Goal: Task Accomplishment & Management: Complete application form

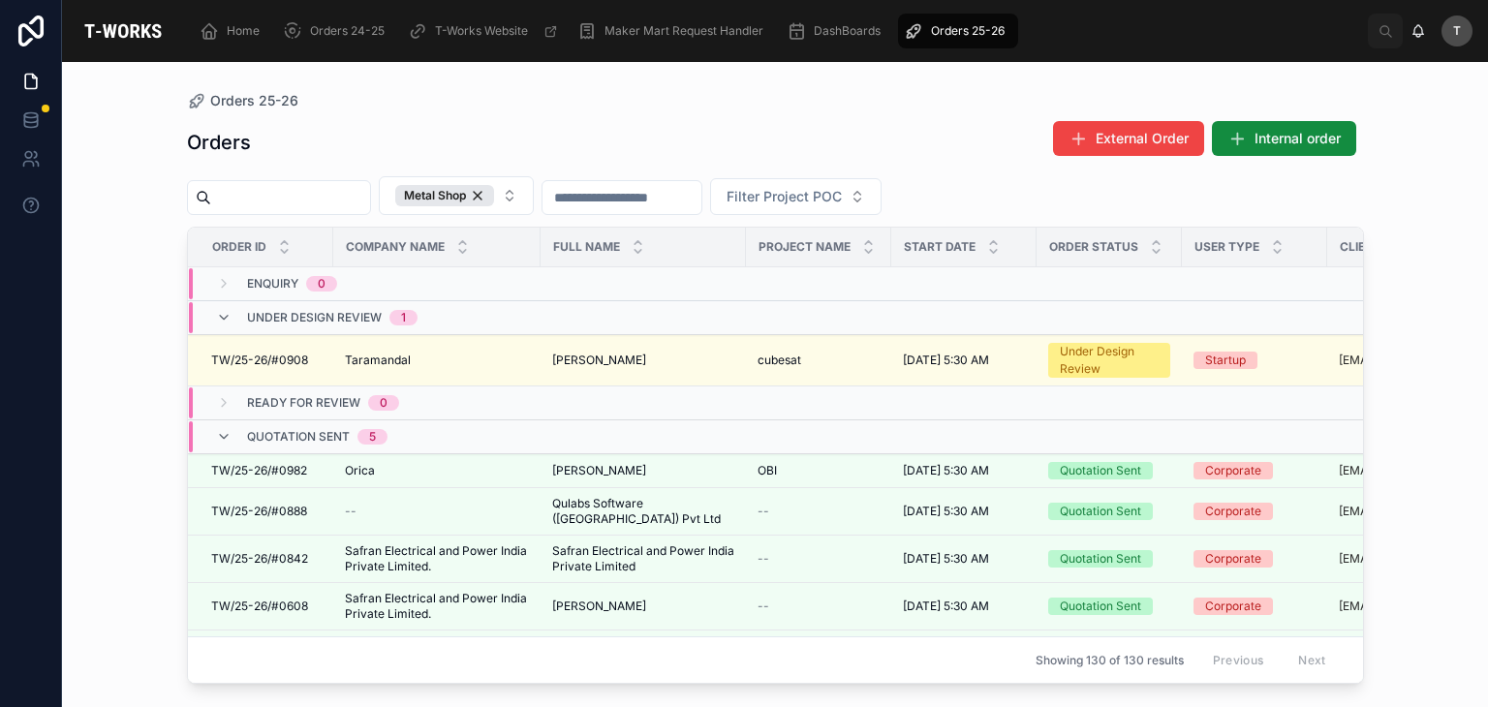
click at [554, 137] on div "Orders External Order Internal order" at bounding box center [775, 142] width 1177 height 45
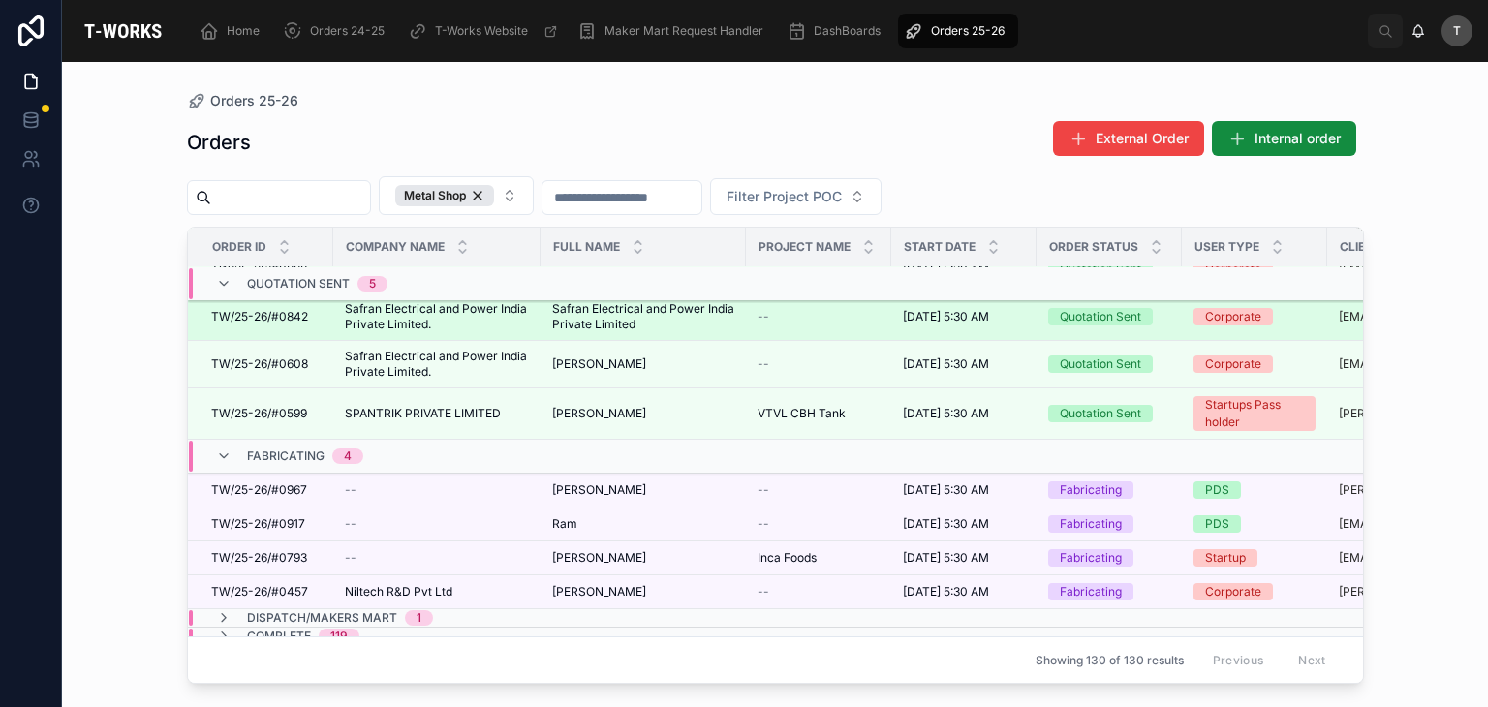
scroll to position [247, 0]
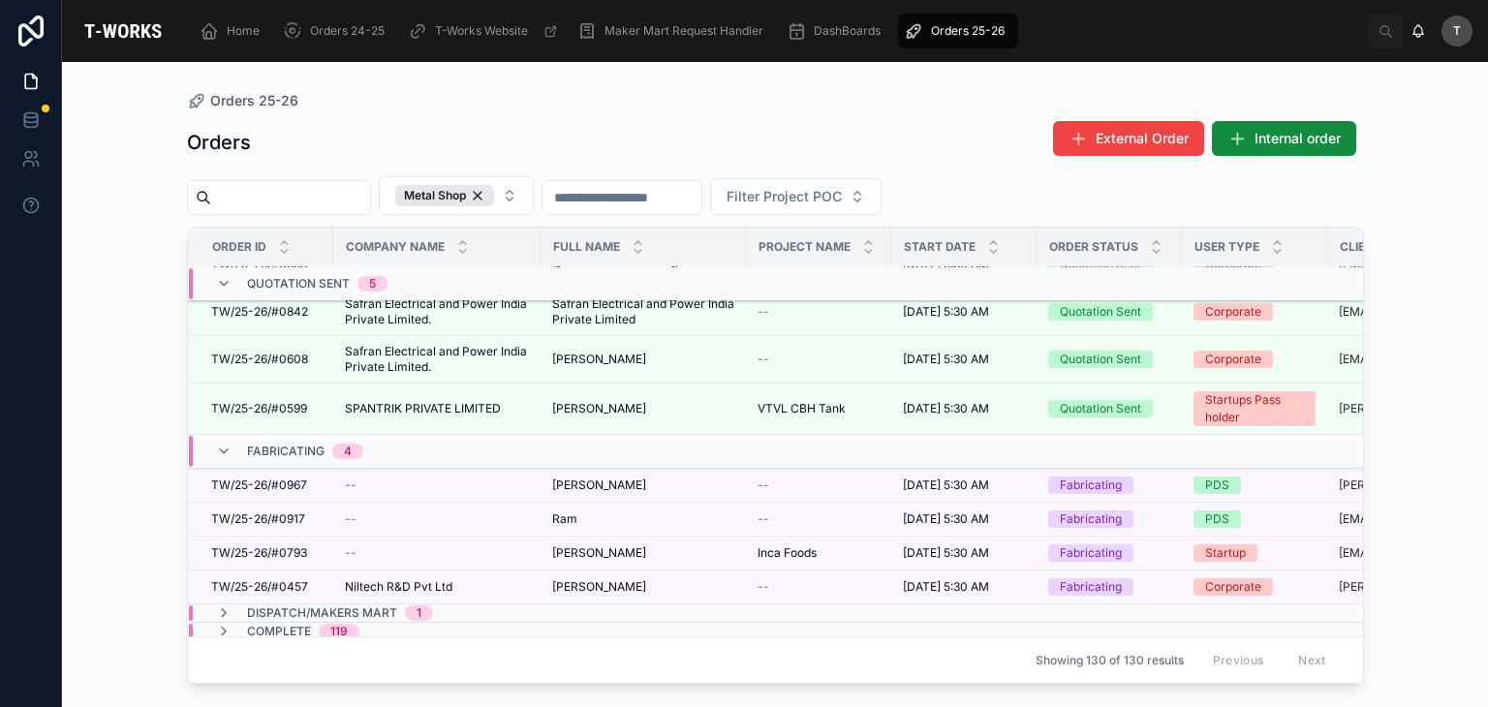
click at [961, 672] on div "Orders 25-26 Orders External Order Internal order Metal Shop Filter Project POC…" at bounding box center [775, 384] width 1426 height 645
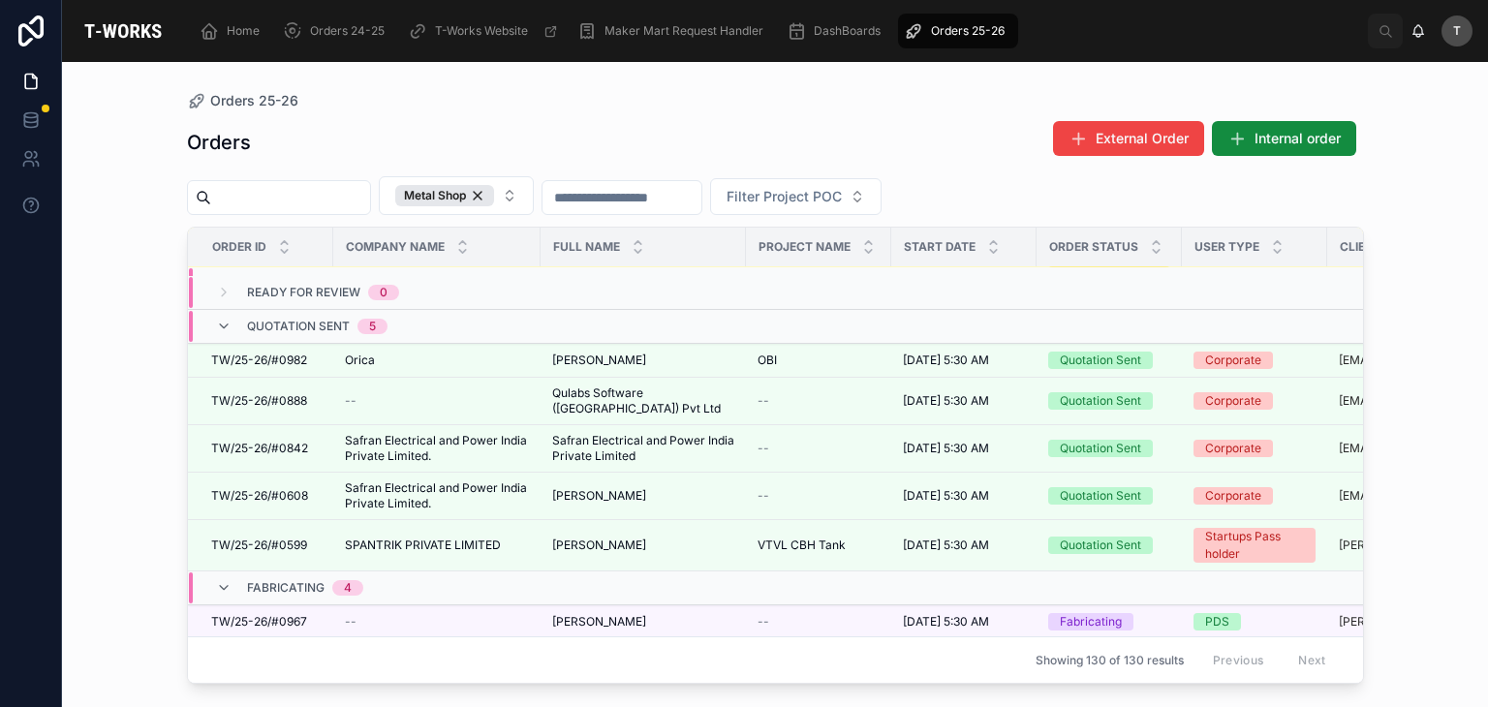
scroll to position [0, 0]
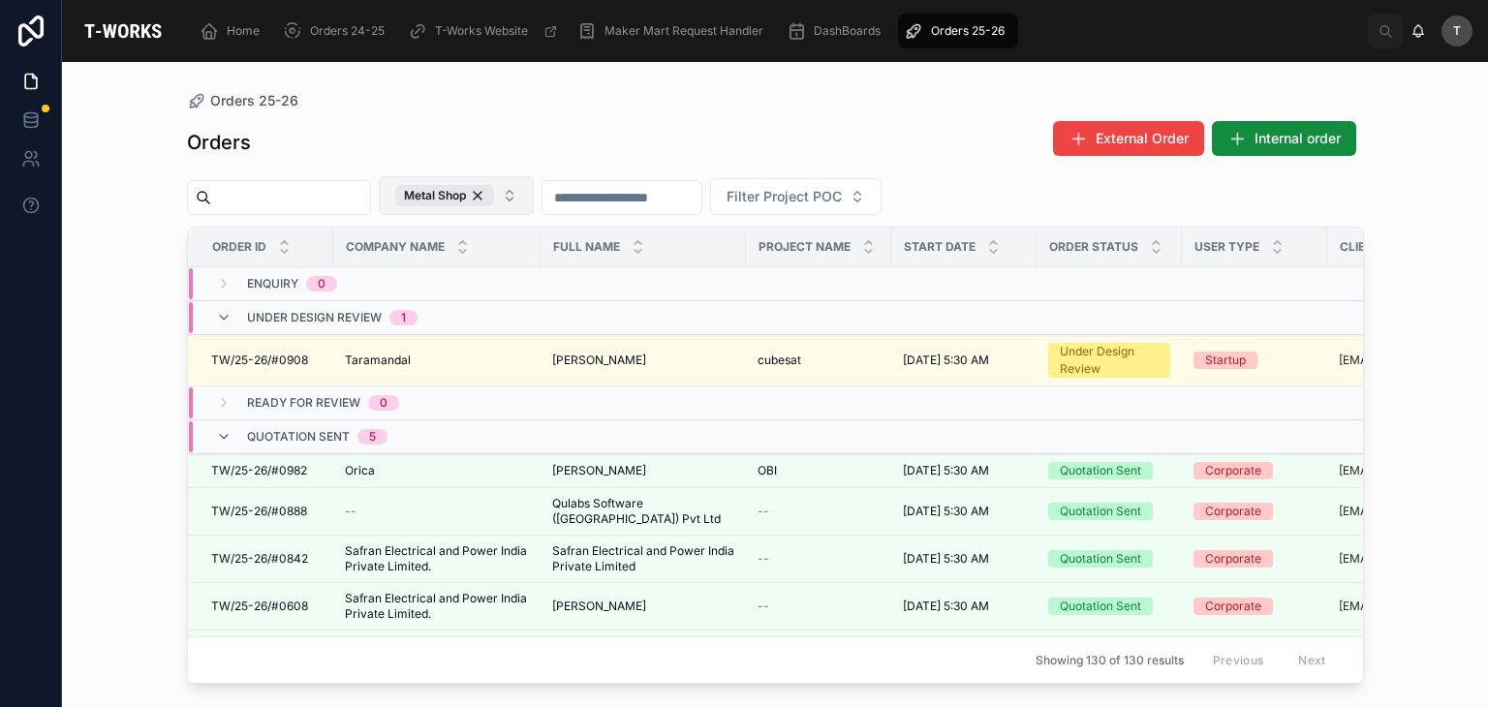
click at [534, 202] on button "Metal Shop" at bounding box center [456, 195] width 155 height 39
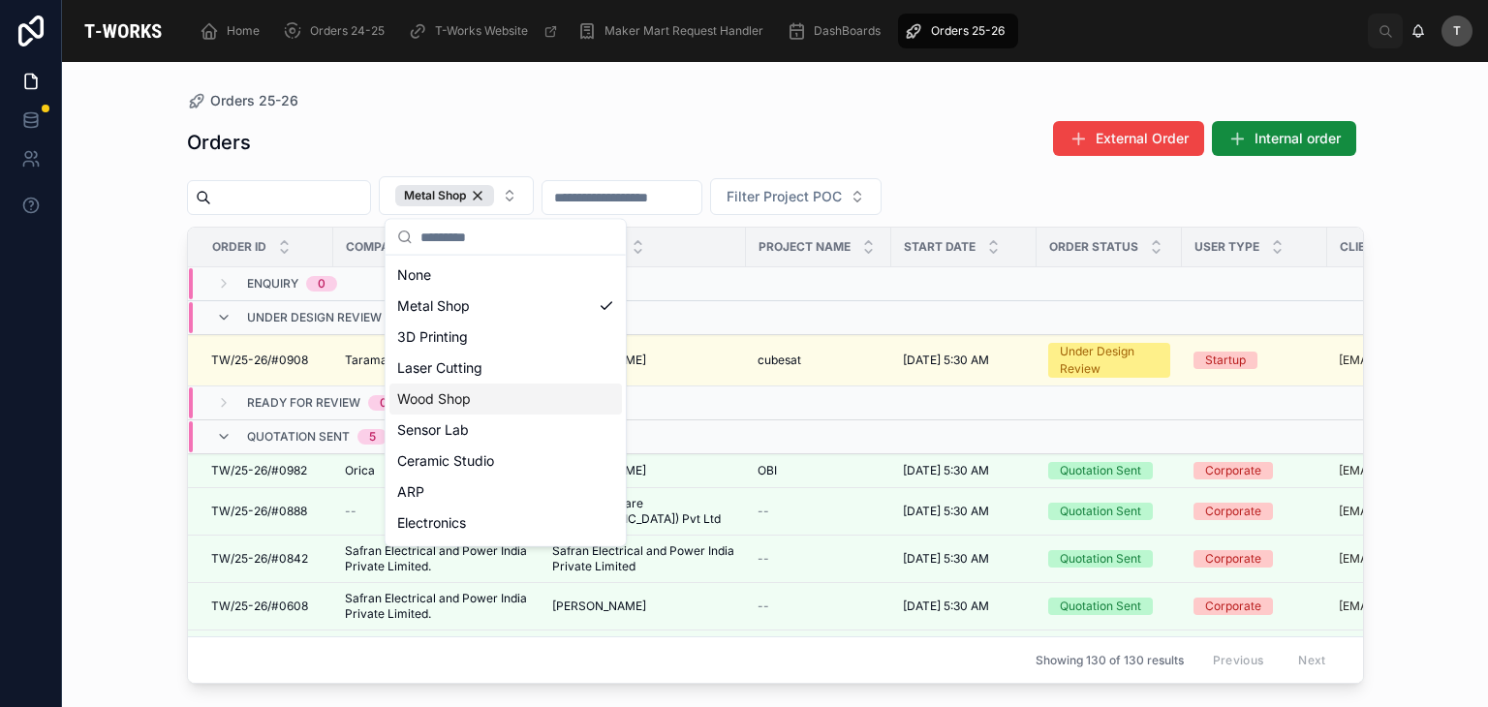
click at [443, 400] on div "Wood Shop" at bounding box center [505, 399] width 233 height 31
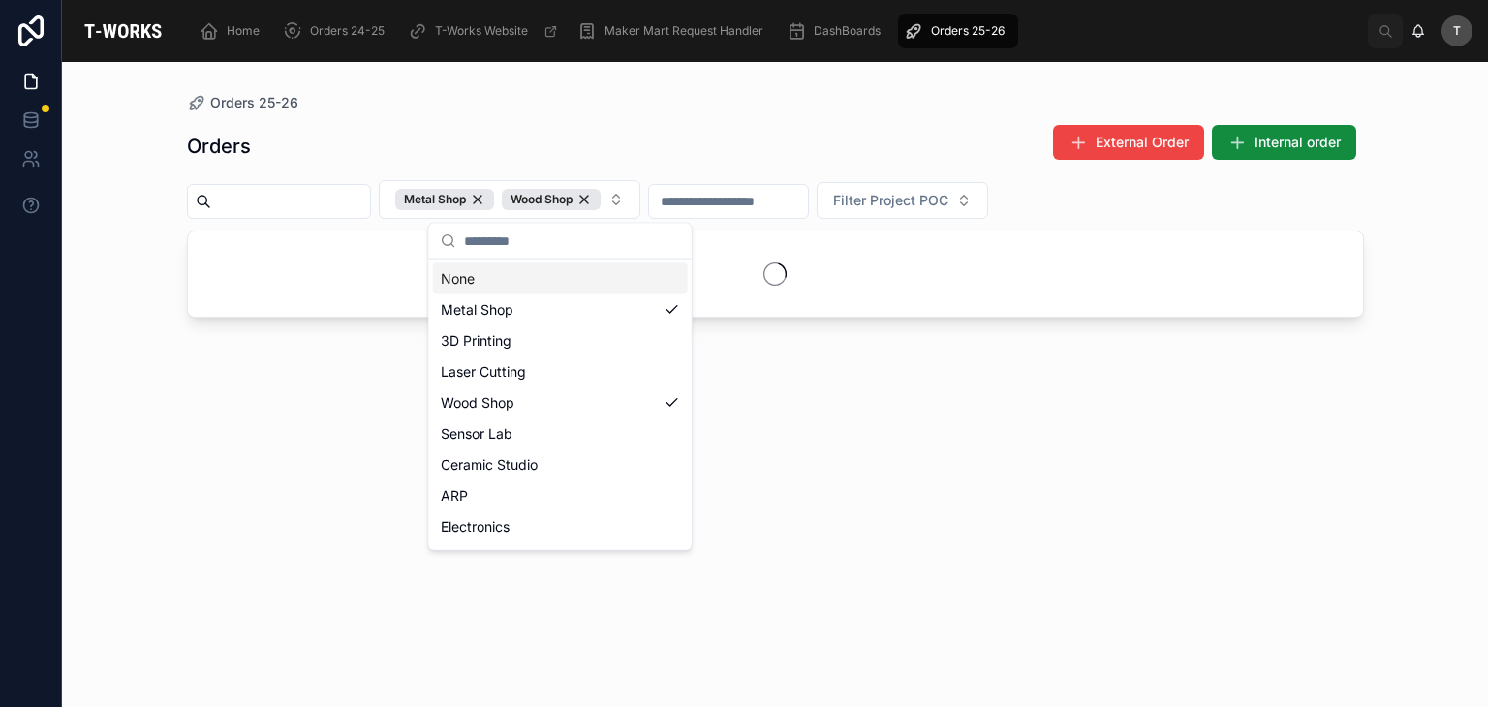
click at [650, 121] on div "Orders External Order Internal order Metal Shop Wood Shop Filter Project POC" at bounding box center [775, 398] width 1177 height 572
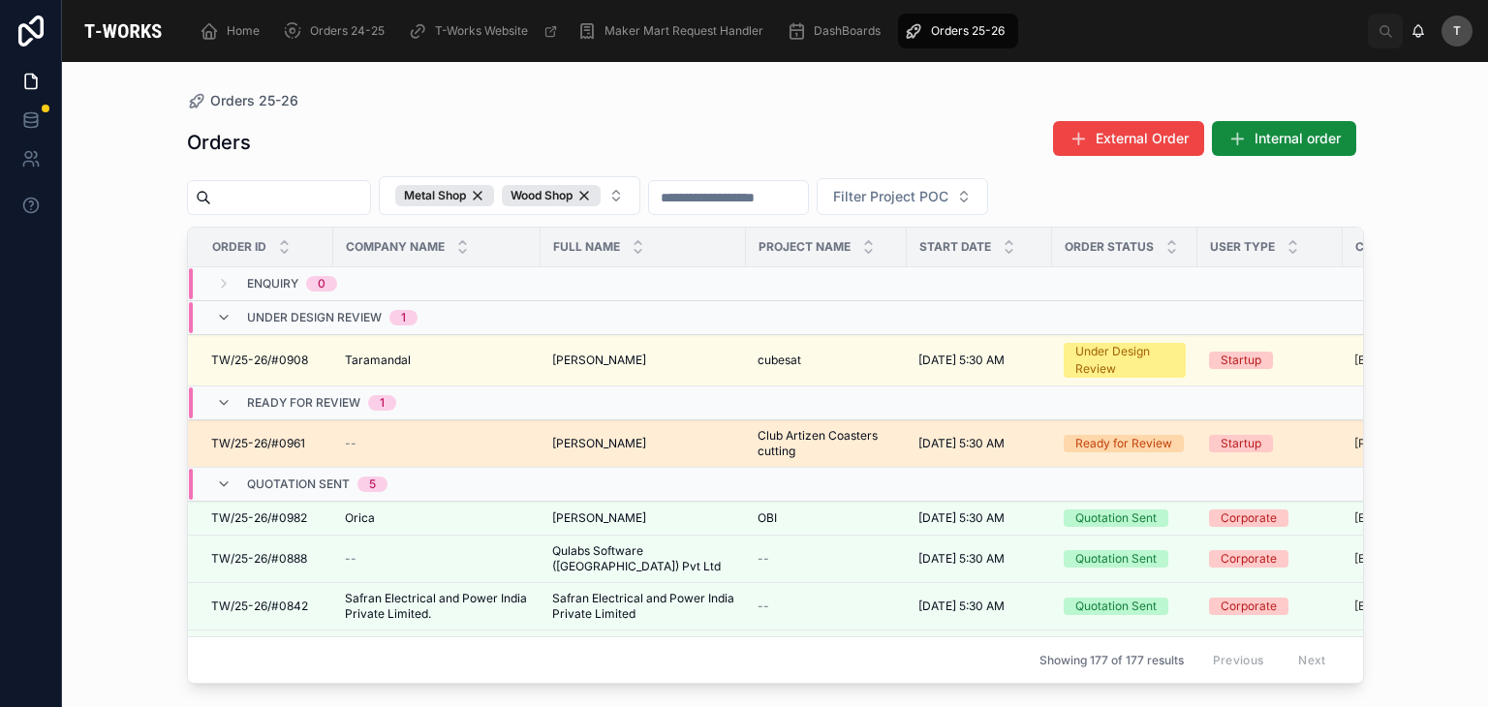
click at [287, 442] on span "TW/25-26/#0961" at bounding box center [258, 444] width 94 height 16
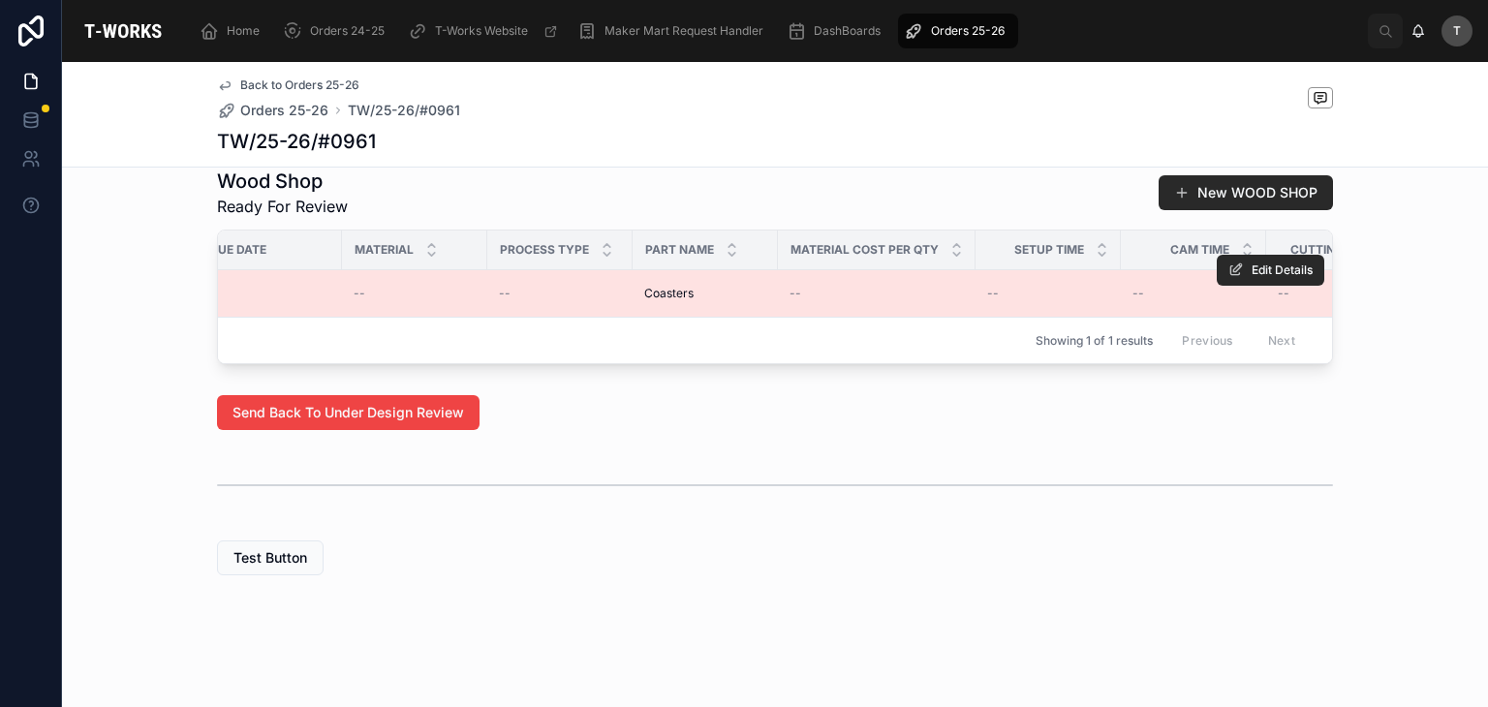
scroll to position [0, 532]
drag, startPoint x: 682, startPoint y: 307, endPoint x: 604, endPoint y: 309, distance: 78.5
click at [604, 309] on tr "WS#094/25-26/Coasters WS#094/25-26/Coasters -- 4 by 4 inch dimensions with 0.5 …" at bounding box center [890, 293] width 2409 height 47
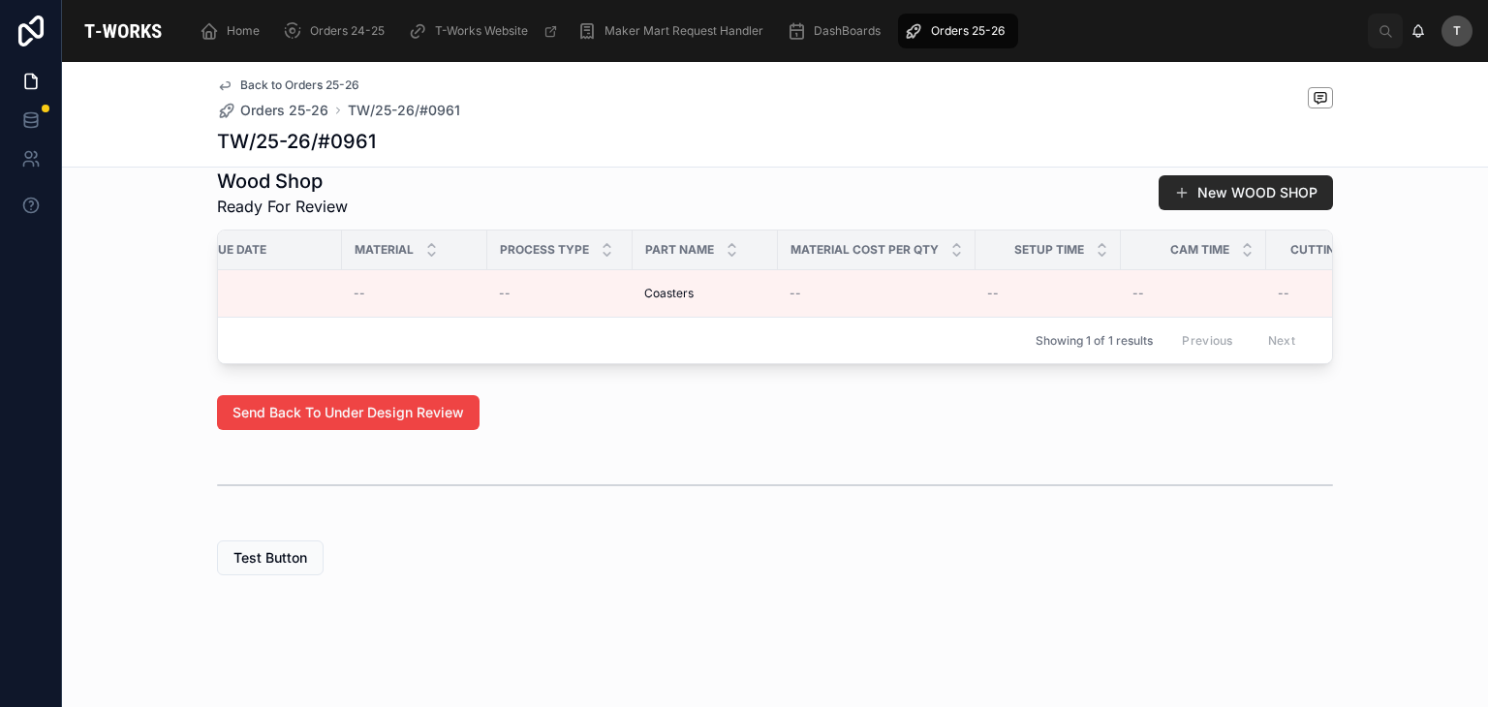
click at [701, 510] on div at bounding box center [775, 485] width 1116 height 48
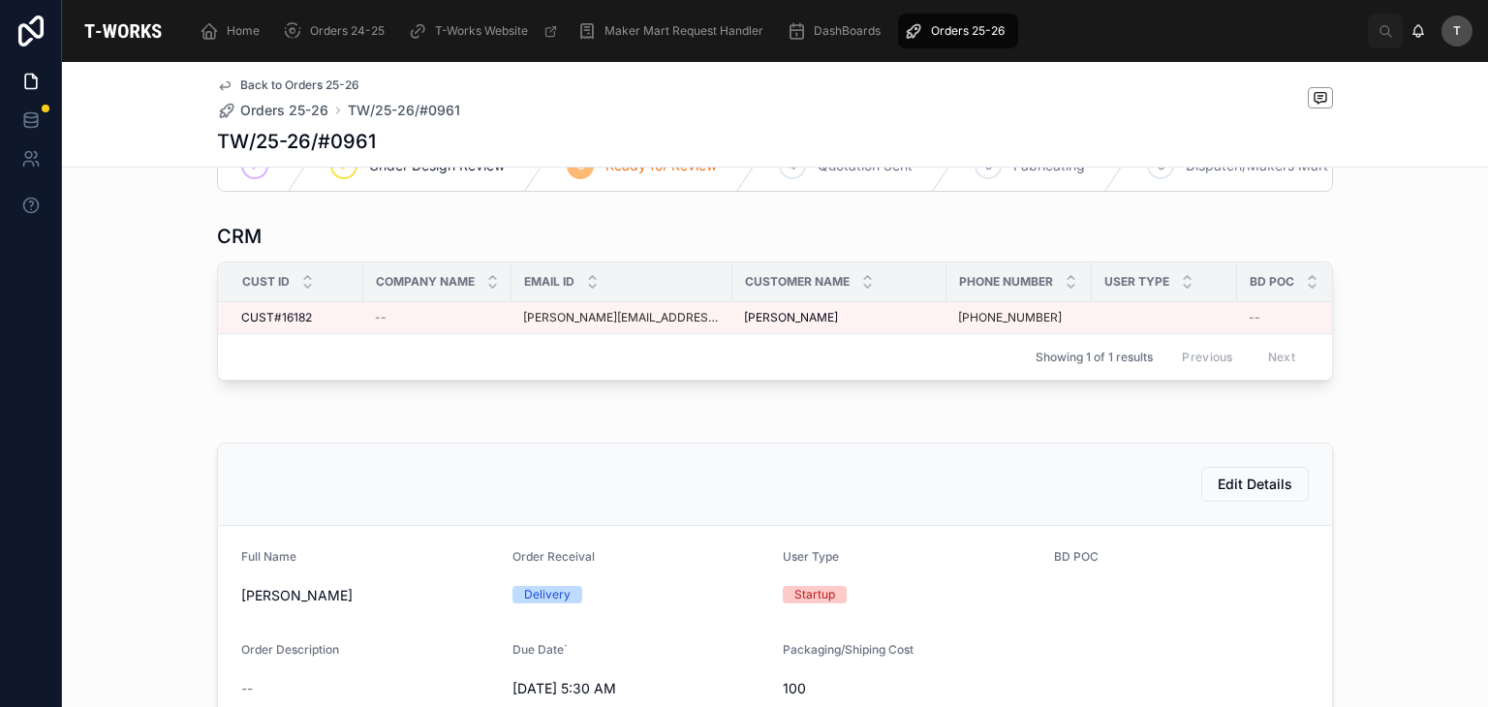
scroll to position [0, 0]
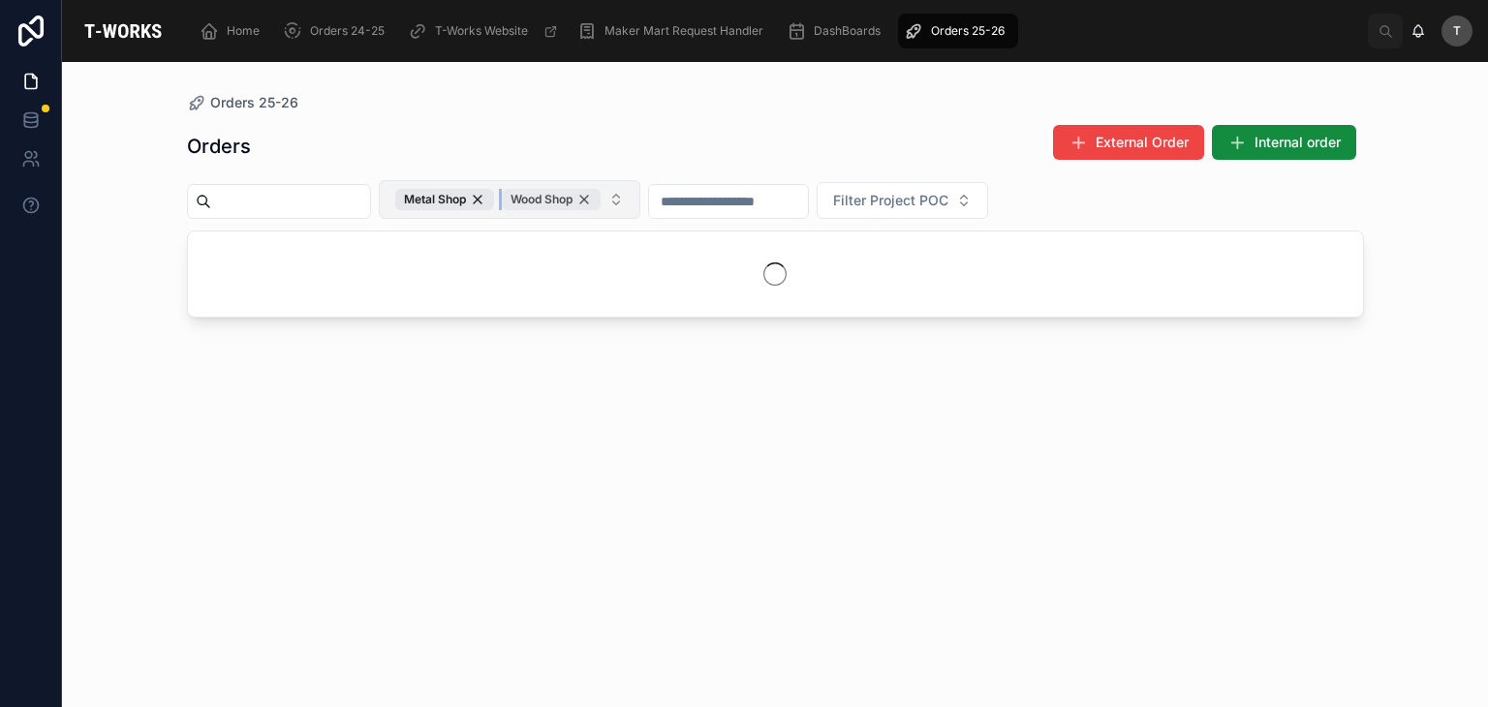
click at [601, 200] on div "Wood Shop" at bounding box center [551, 199] width 99 height 21
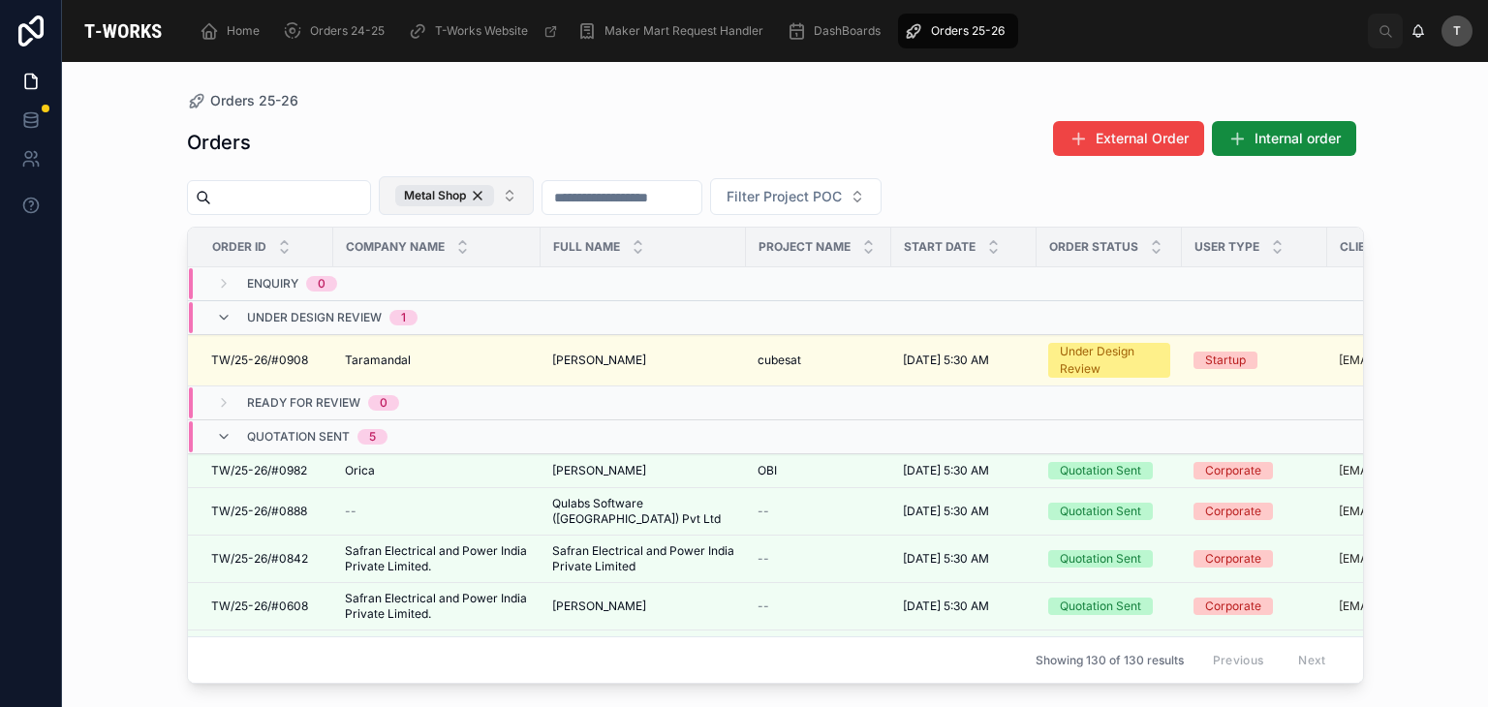
click at [619, 136] on div "Orders External Order Internal order" at bounding box center [775, 142] width 1177 height 45
click at [398, 117] on div "Orders External Order Internal order Metal Shop Filter Project POC Order ID Com…" at bounding box center [775, 397] width 1177 height 576
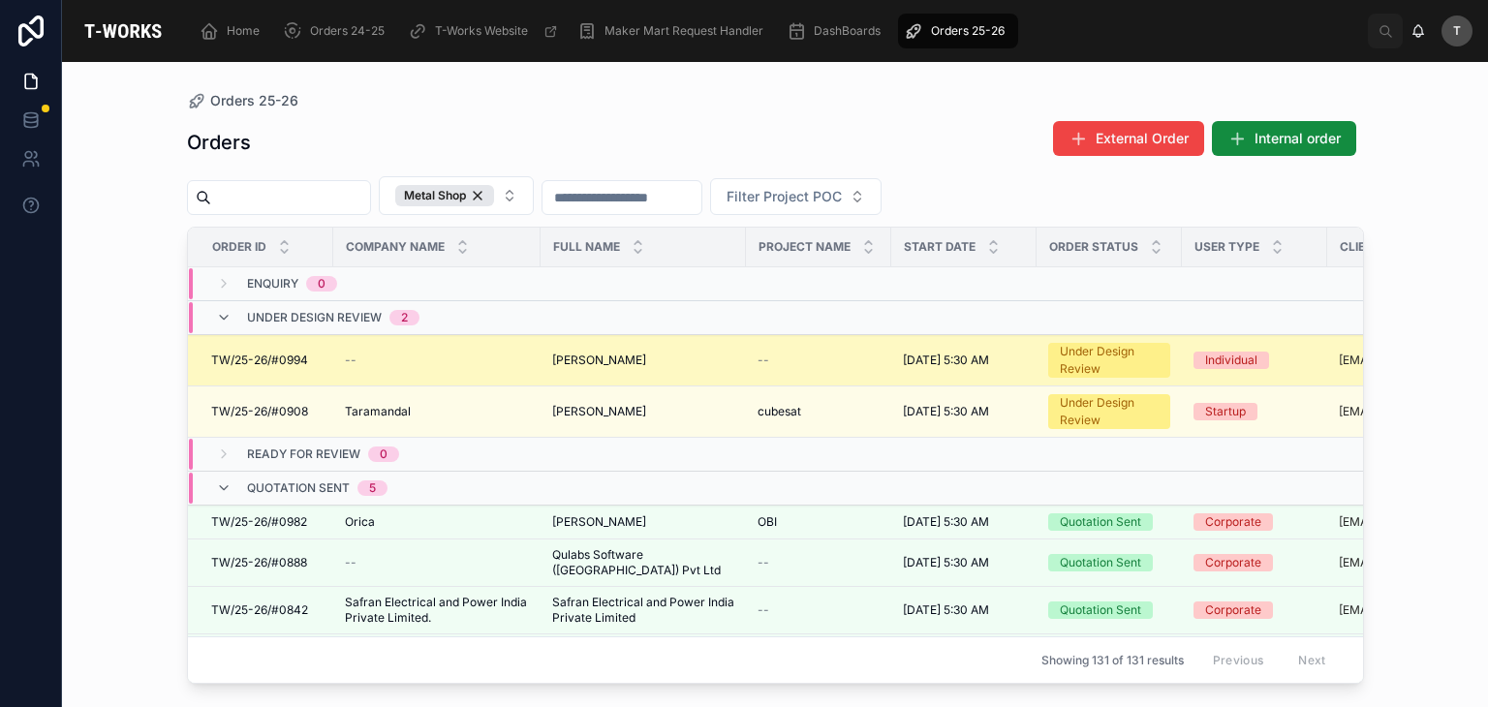
click at [566, 358] on span "[PERSON_NAME]" at bounding box center [599, 361] width 94 height 16
click at [298, 358] on span "TW/25-26/#0994" at bounding box center [259, 361] width 97 height 16
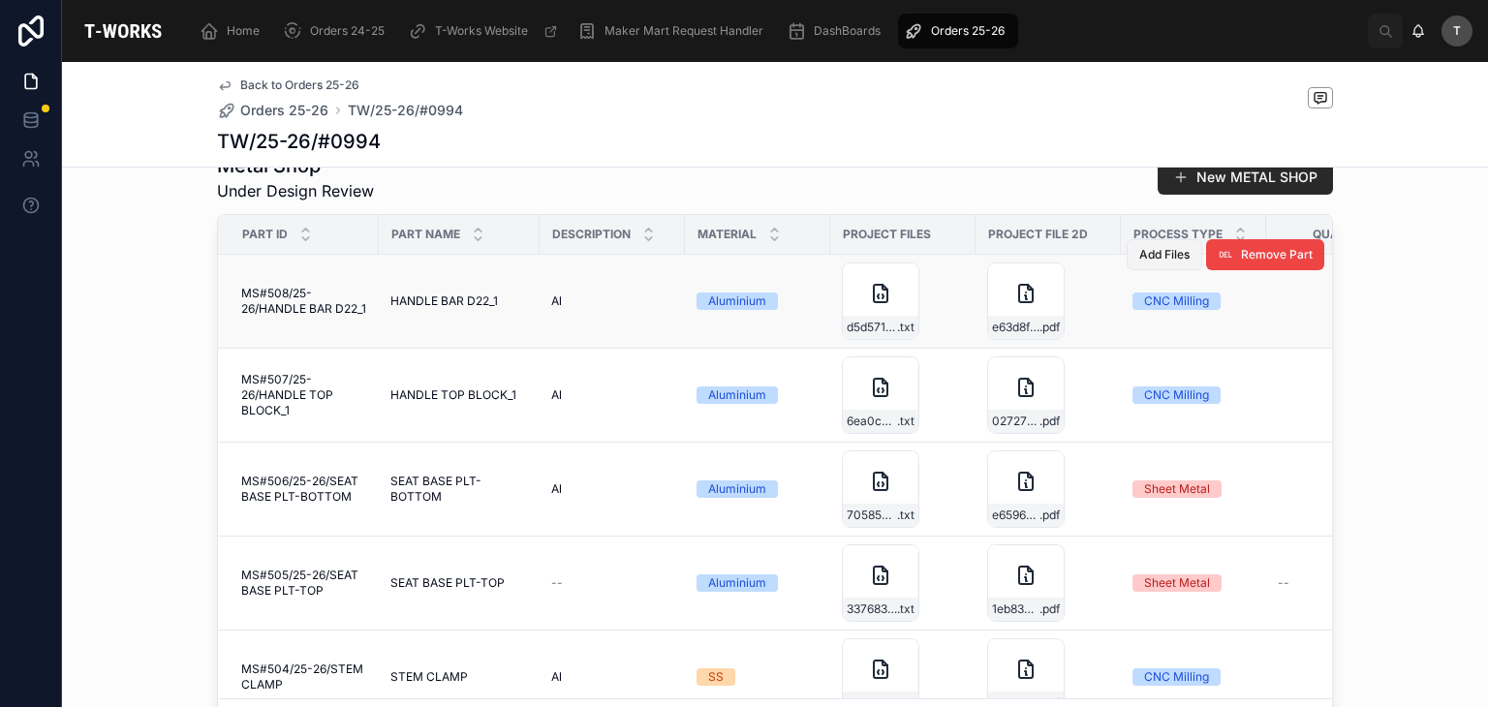
scroll to position [969, 0]
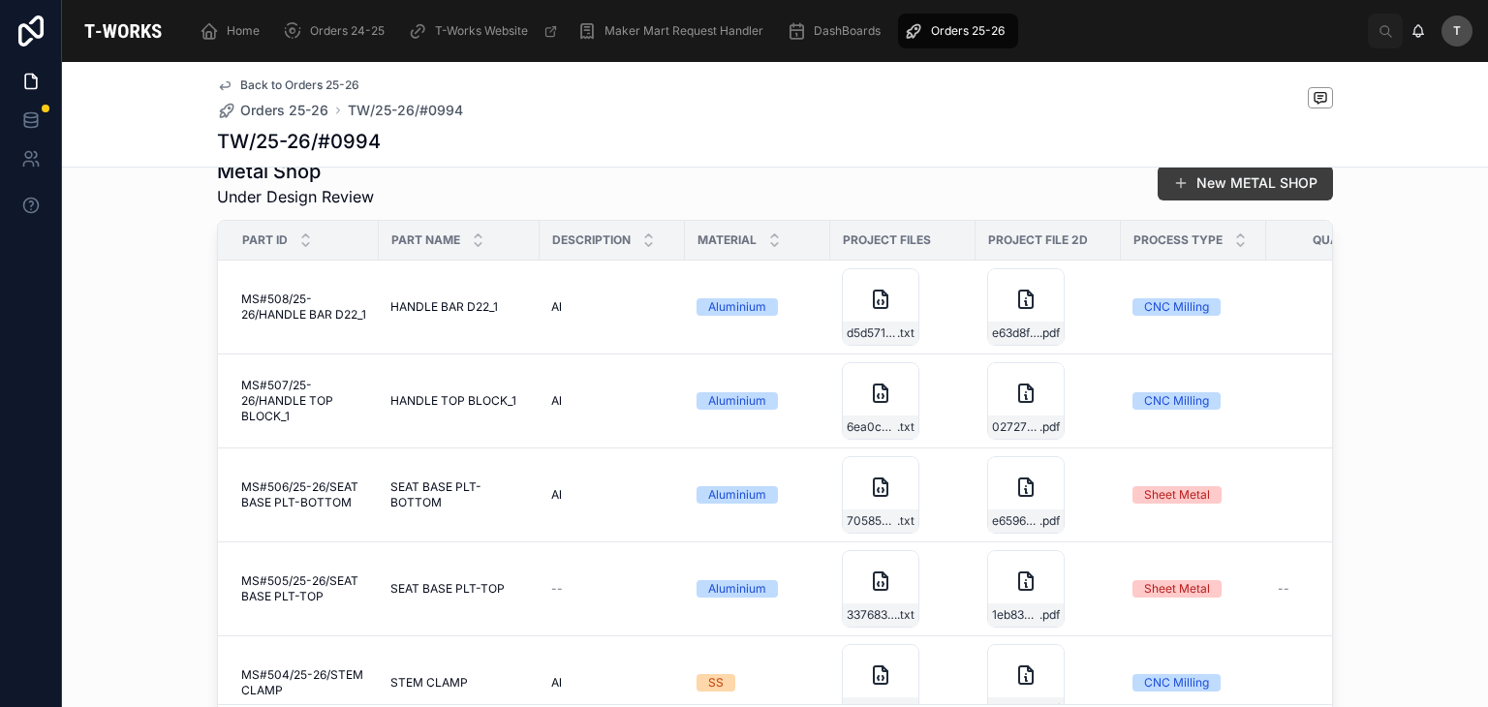
click at [1215, 201] on button "New METAL SHOP" at bounding box center [1245, 183] width 175 height 35
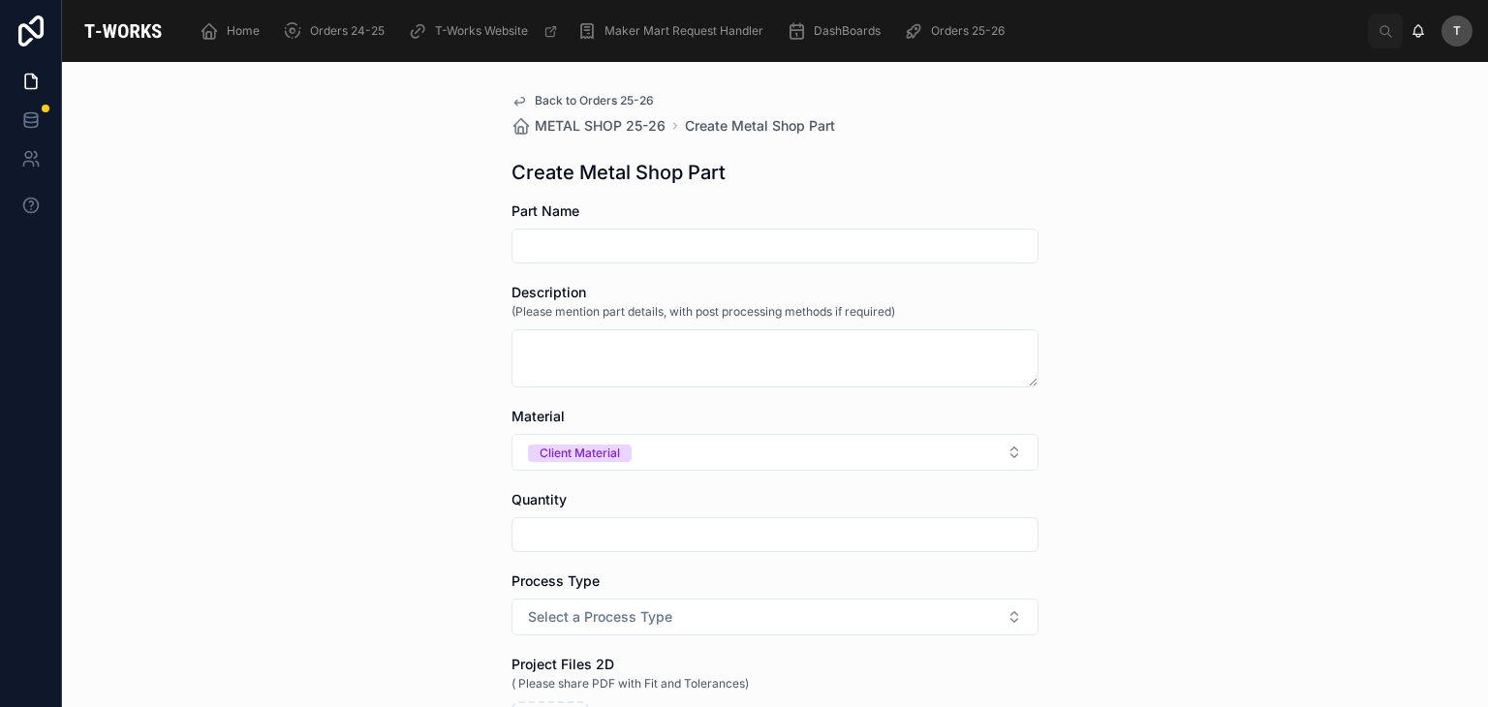
click at [625, 244] on input "text" at bounding box center [775, 246] width 525 height 27
paste input "**********"
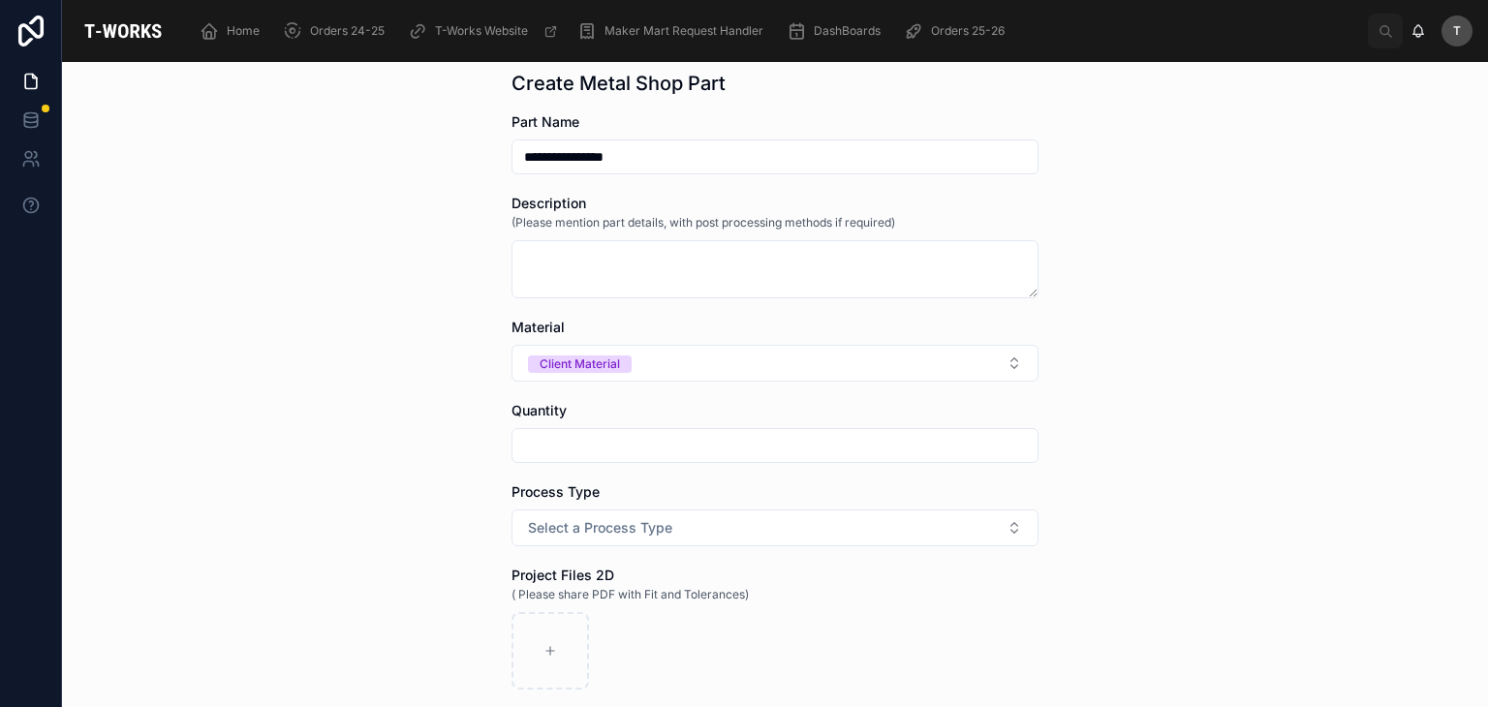
scroll to position [97, 0]
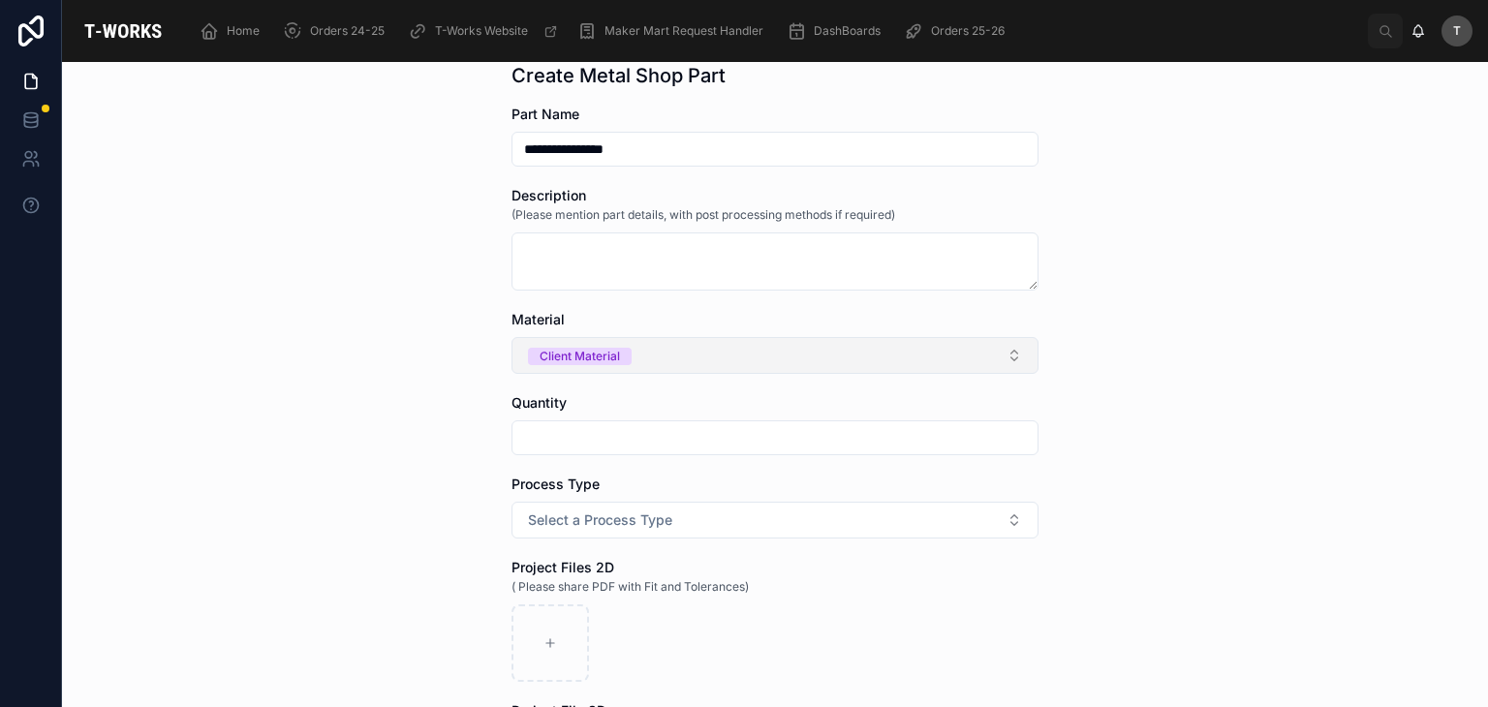
type input "**********"
click at [583, 358] on div "Client Material" at bounding box center [580, 356] width 80 height 17
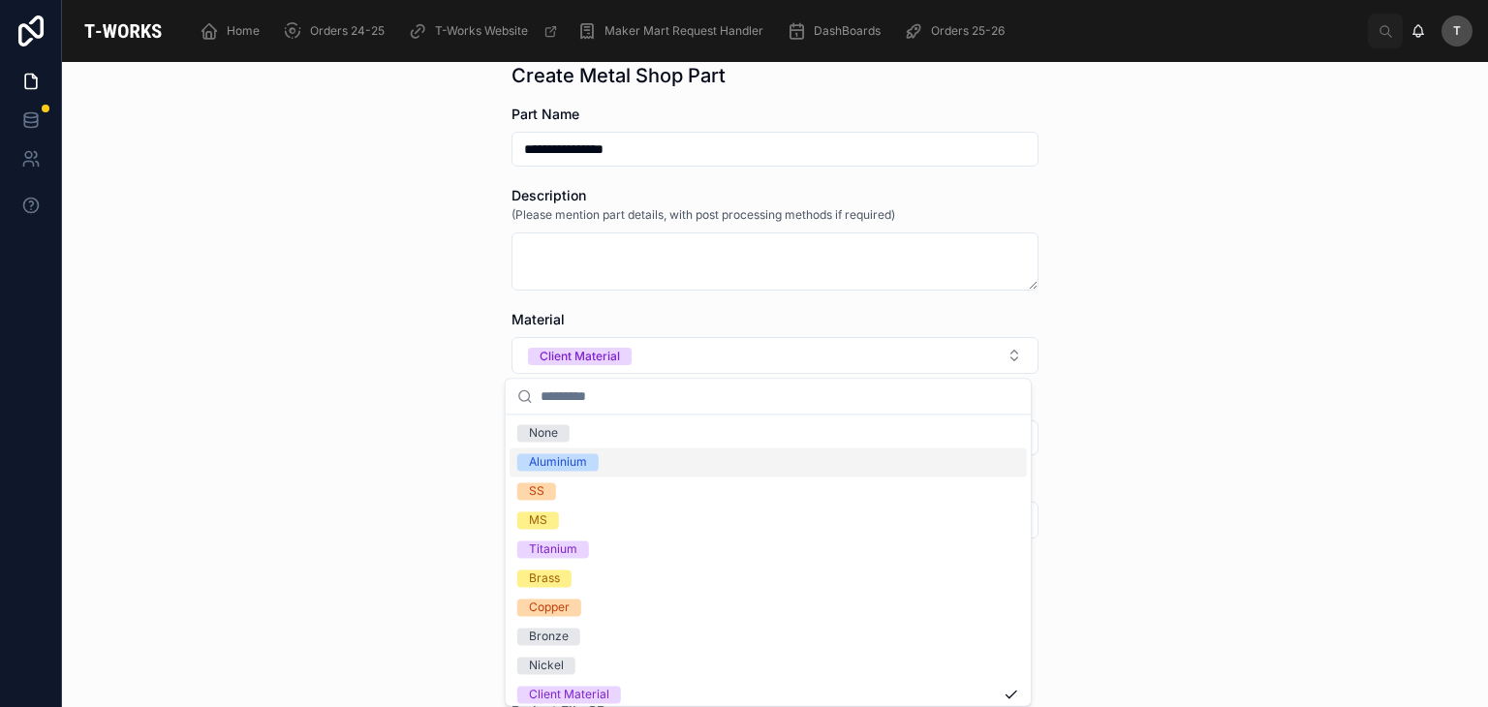
click at [558, 469] on div "Aluminium" at bounding box center [558, 461] width 58 height 17
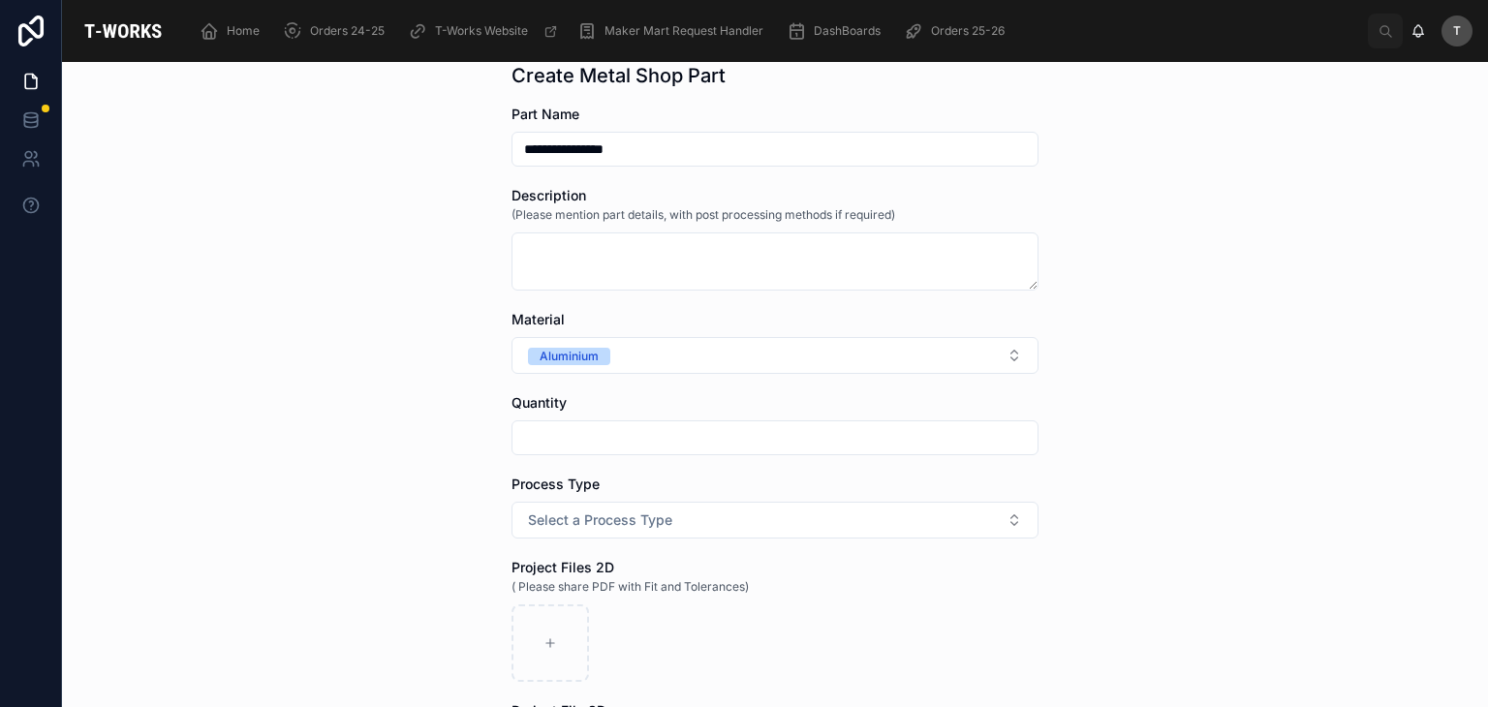
click at [595, 435] on input "text" at bounding box center [775, 437] width 525 height 27
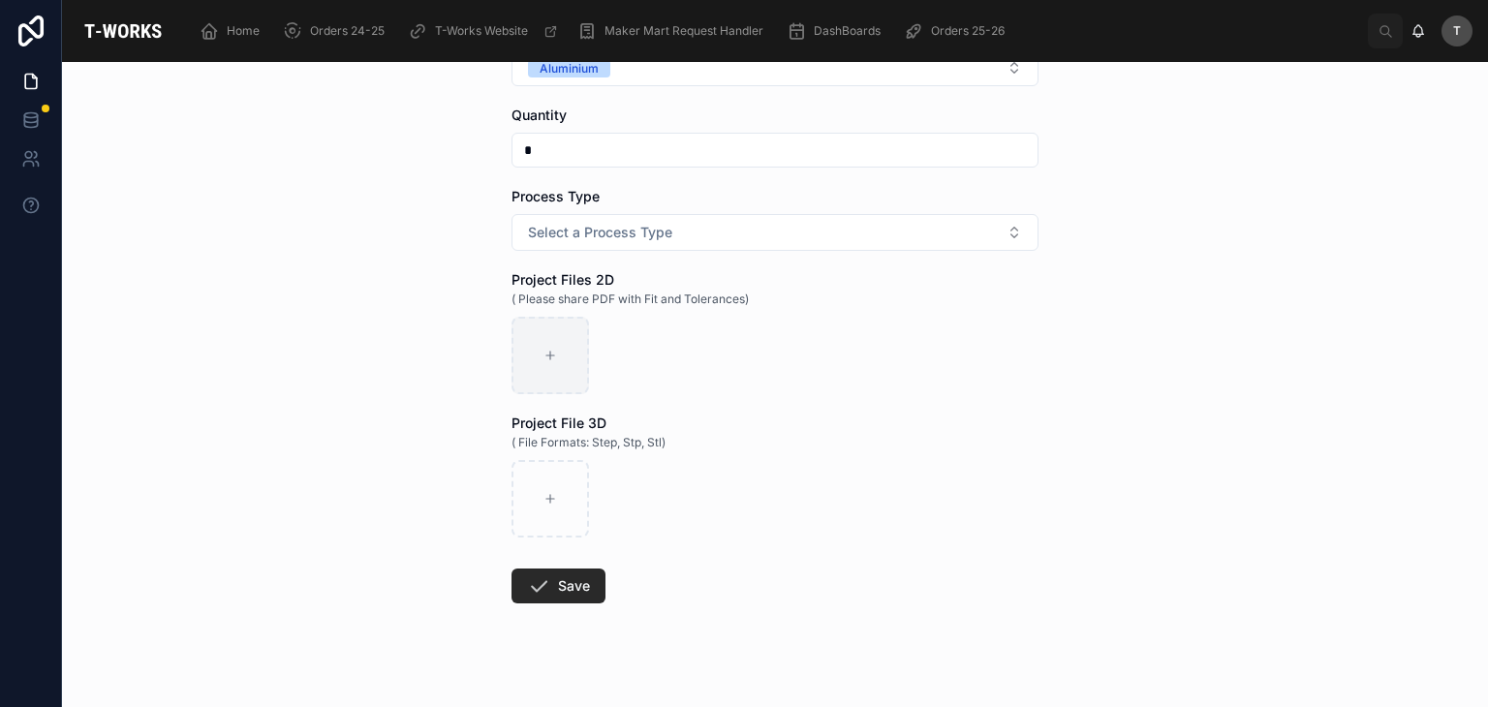
scroll to position [388, 0]
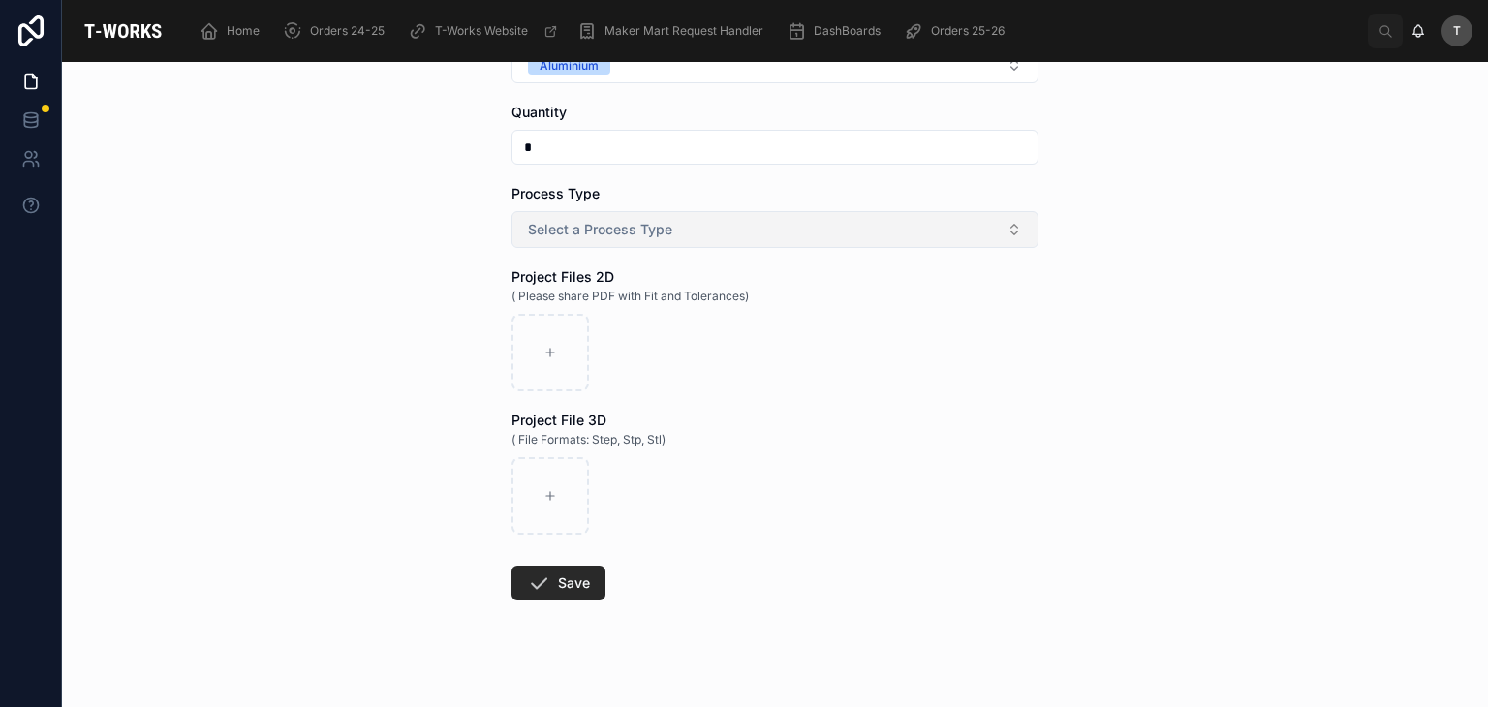
type input "*"
click at [536, 225] on span "Select a Process Type" at bounding box center [600, 229] width 144 height 19
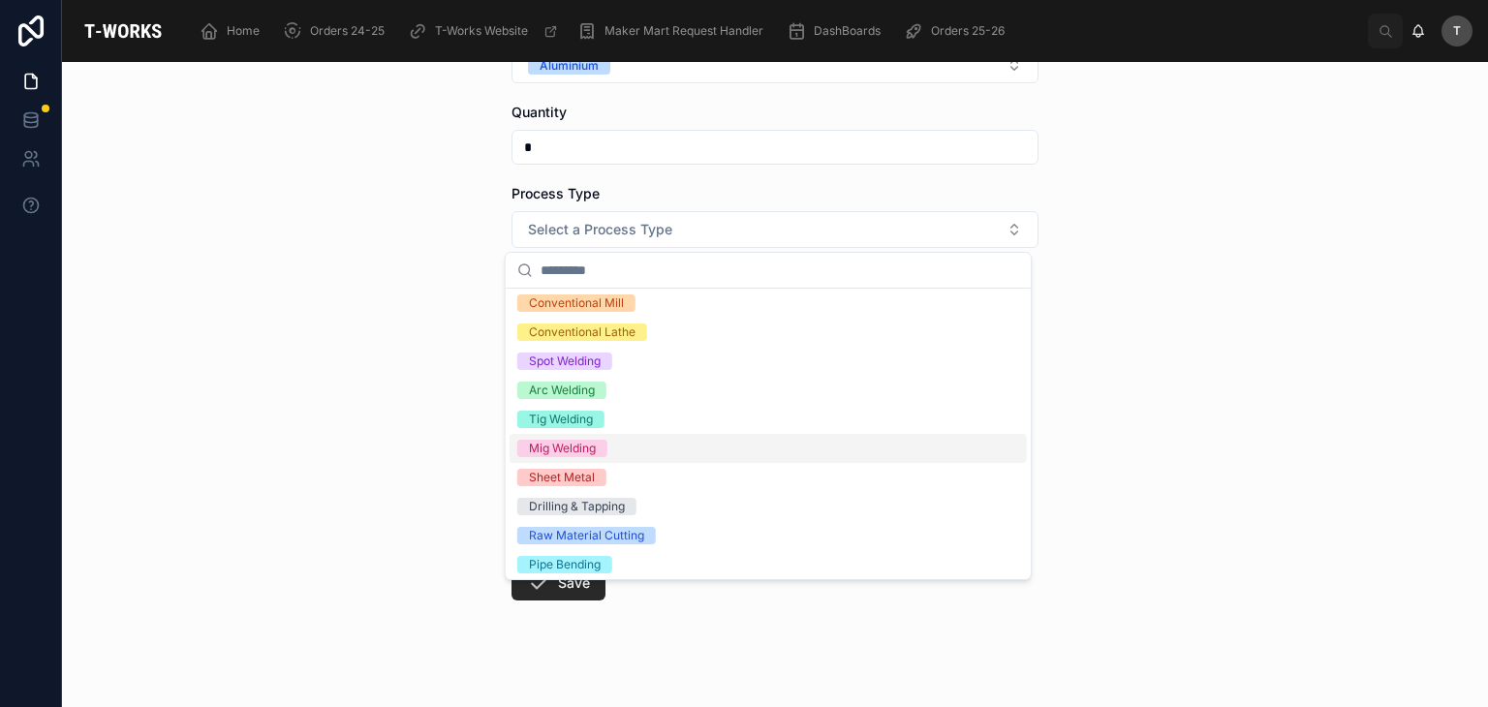
scroll to position [66, 0]
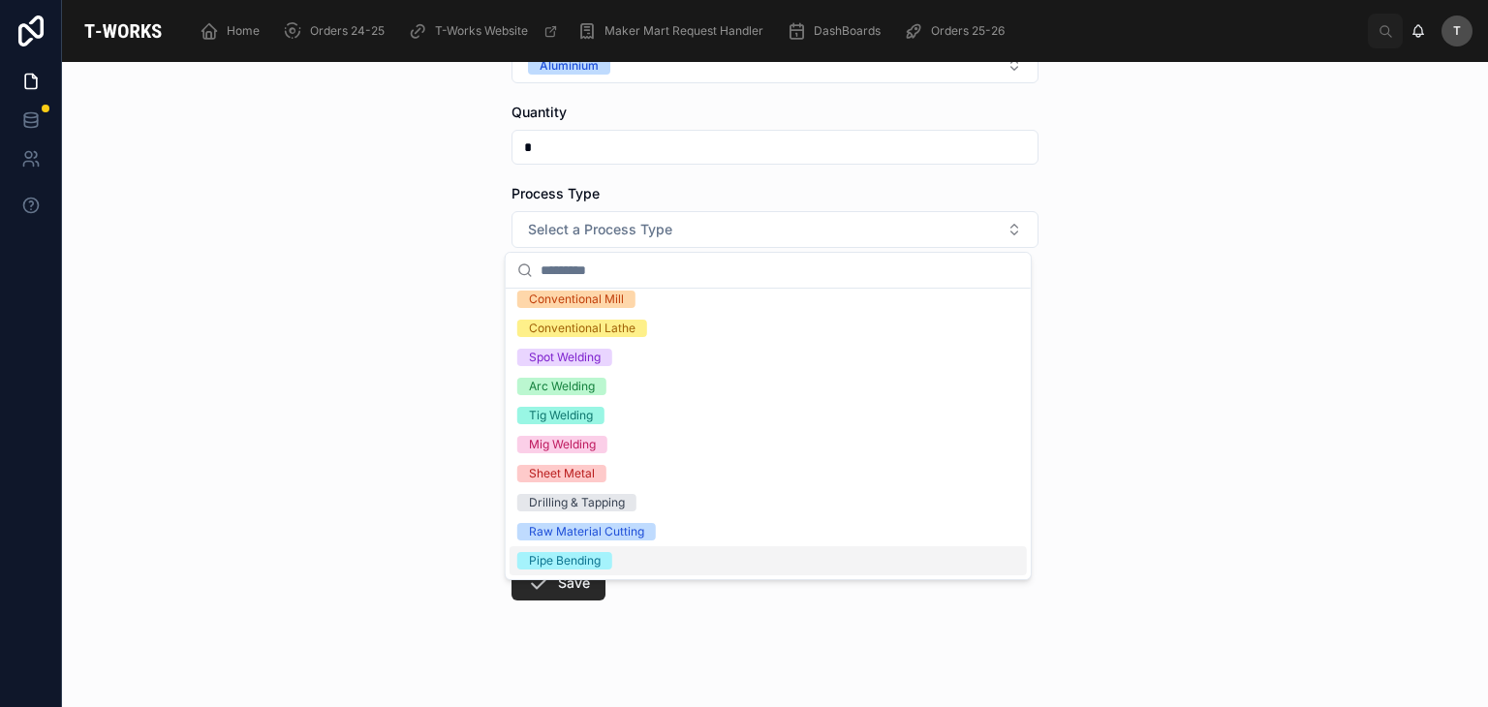
click at [554, 555] on div "Pipe Bending" at bounding box center [565, 560] width 72 height 17
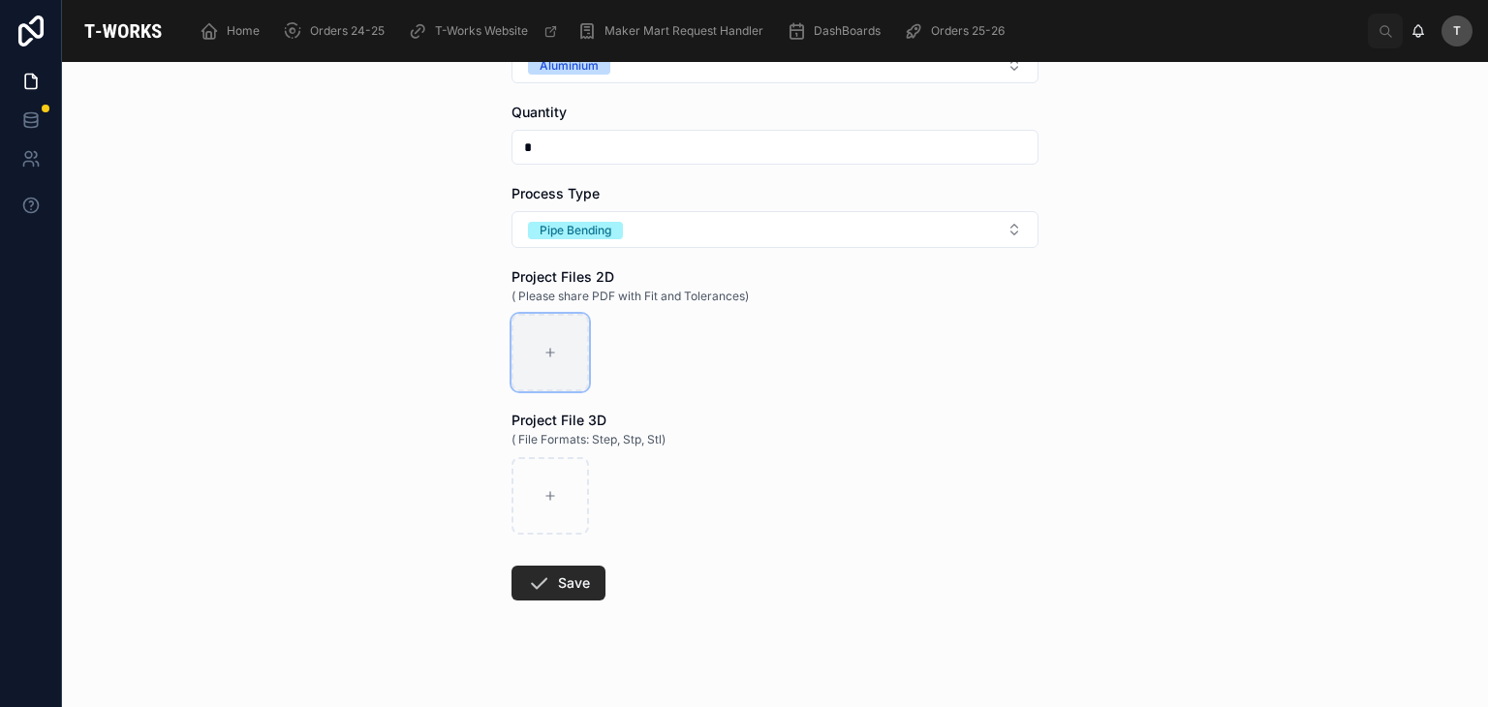
click at [555, 374] on div at bounding box center [551, 353] width 78 height 78
click at [535, 365] on div at bounding box center [551, 353] width 78 height 78
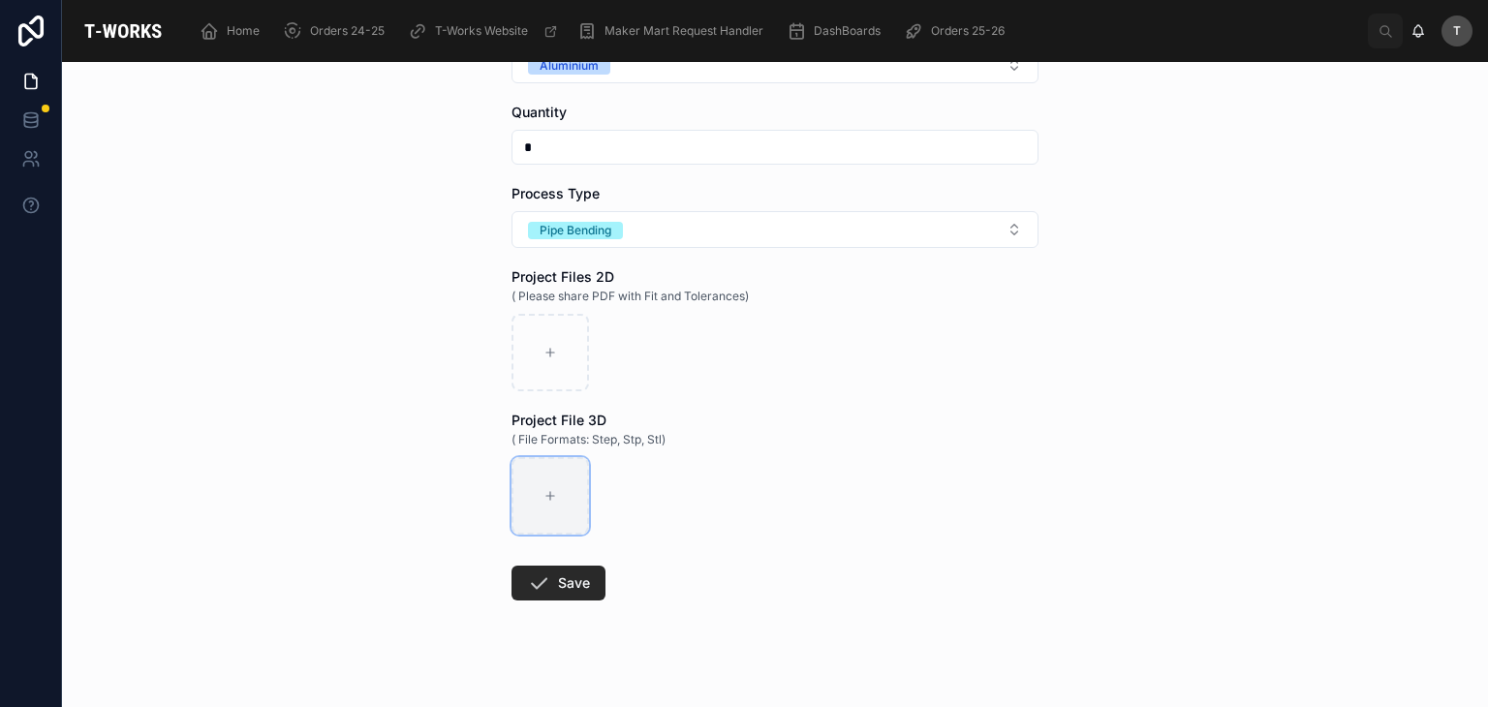
click at [557, 474] on div at bounding box center [551, 496] width 78 height 78
type input "**********"
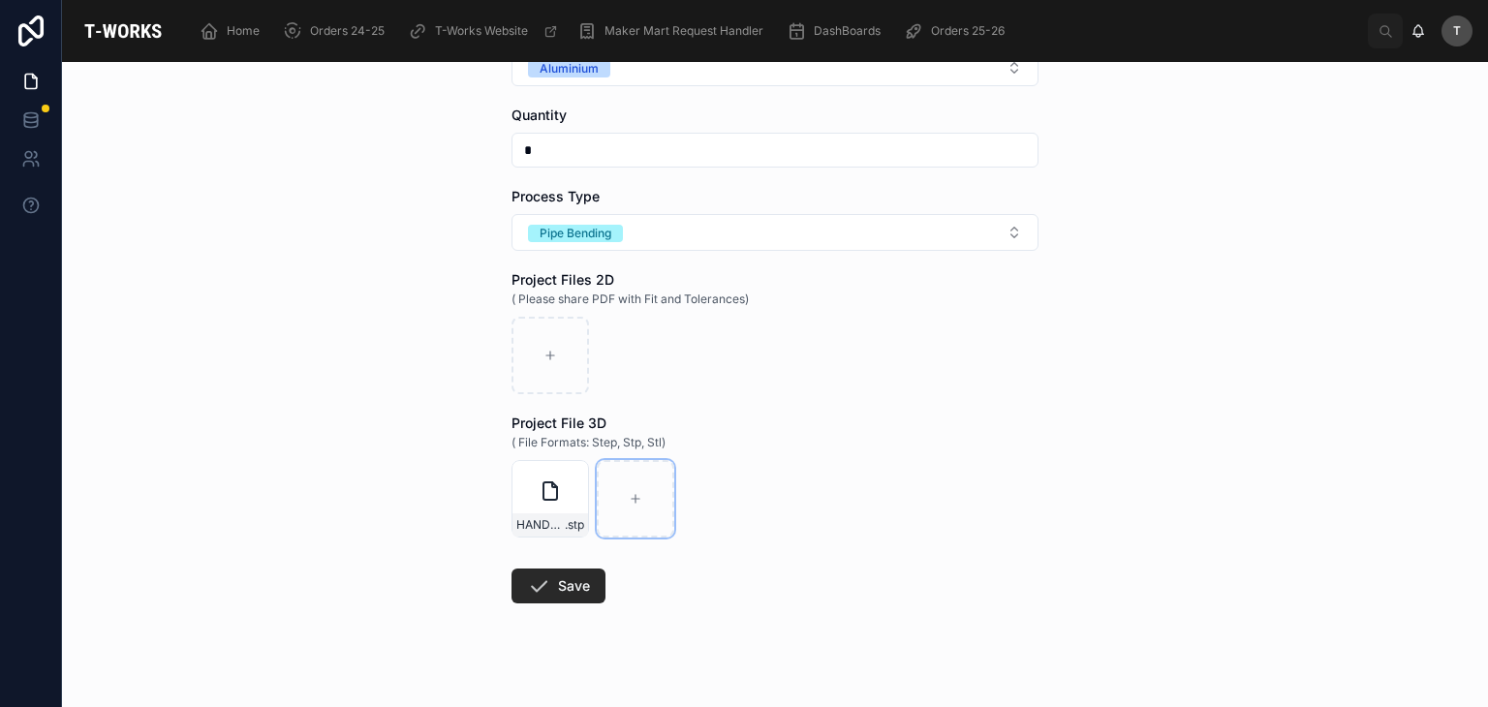
scroll to position [405, 0]
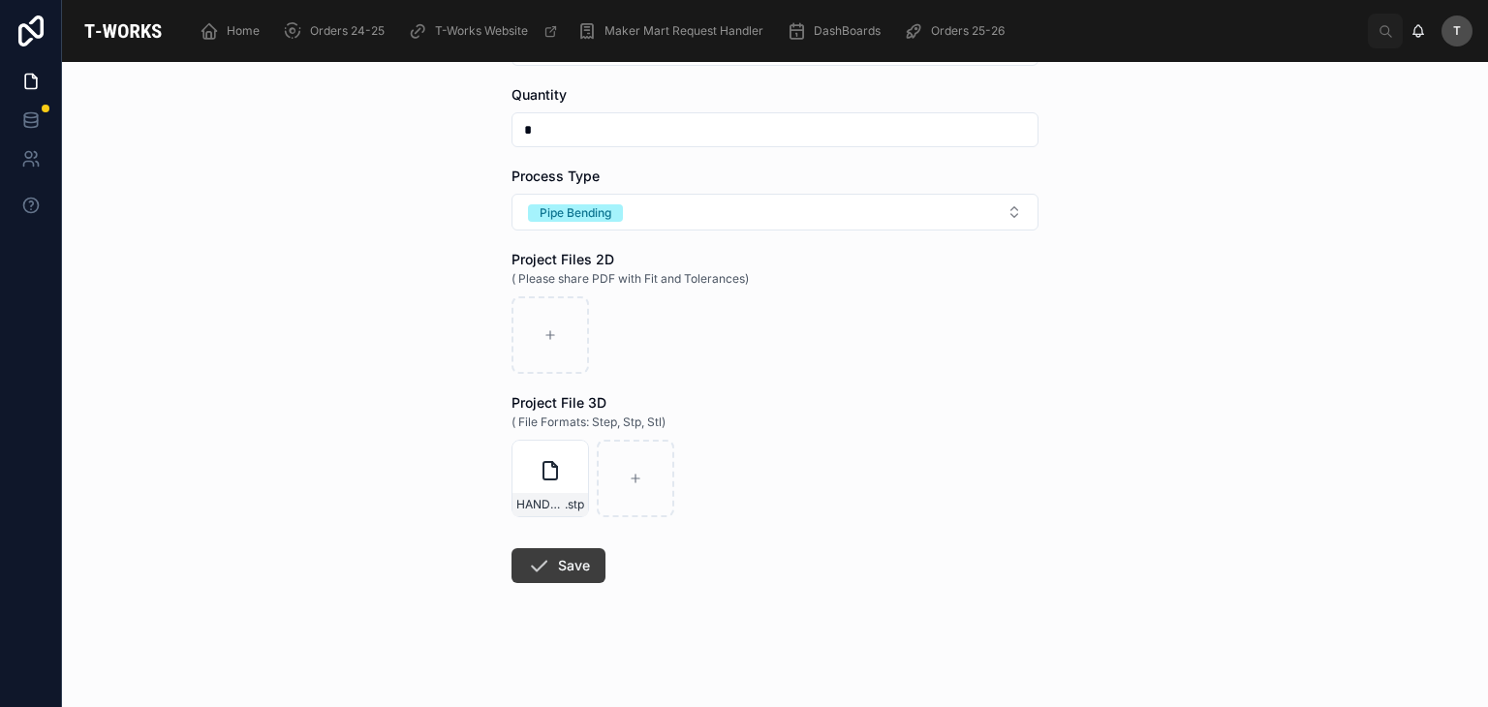
click at [551, 575] on button "Save" at bounding box center [559, 565] width 94 height 35
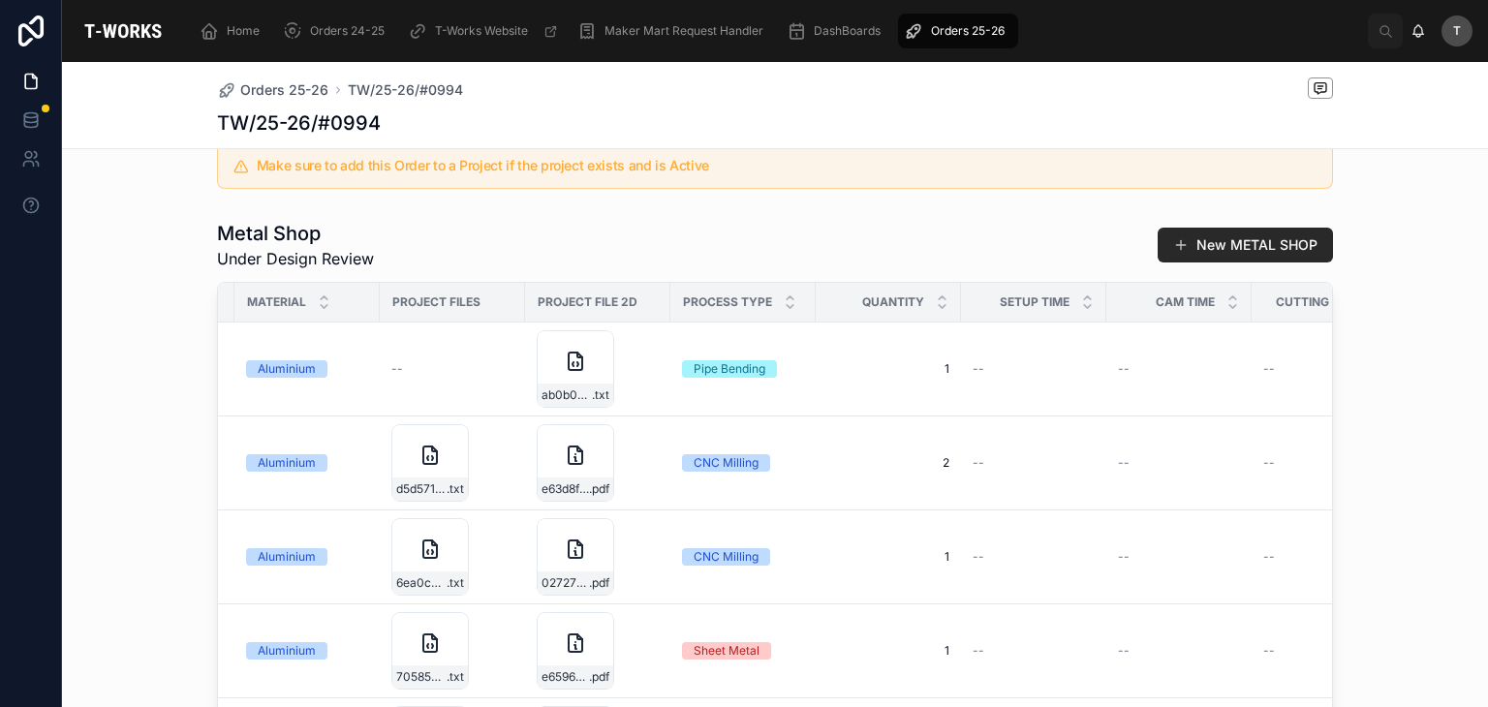
scroll to position [793, 0]
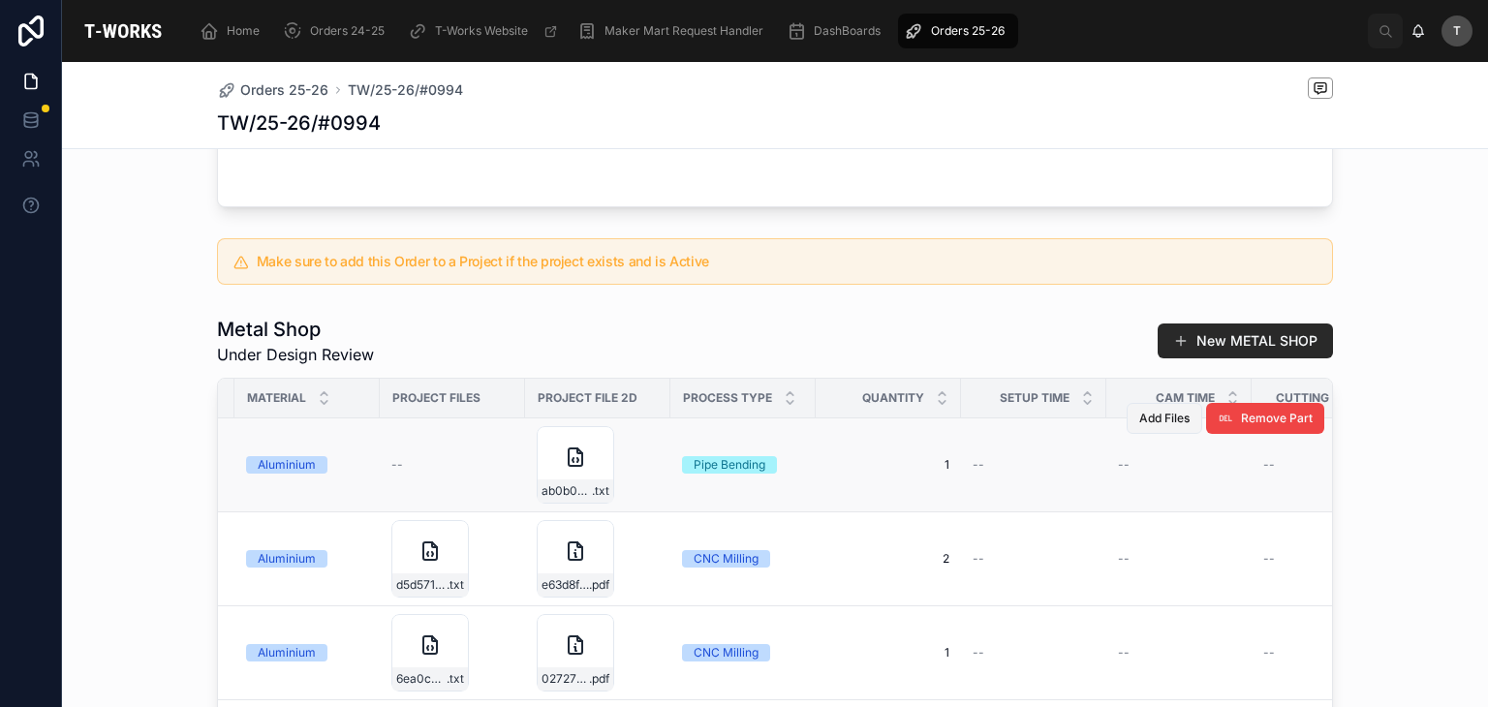
click at [1147, 426] on span "Add Files" at bounding box center [1164, 419] width 50 height 16
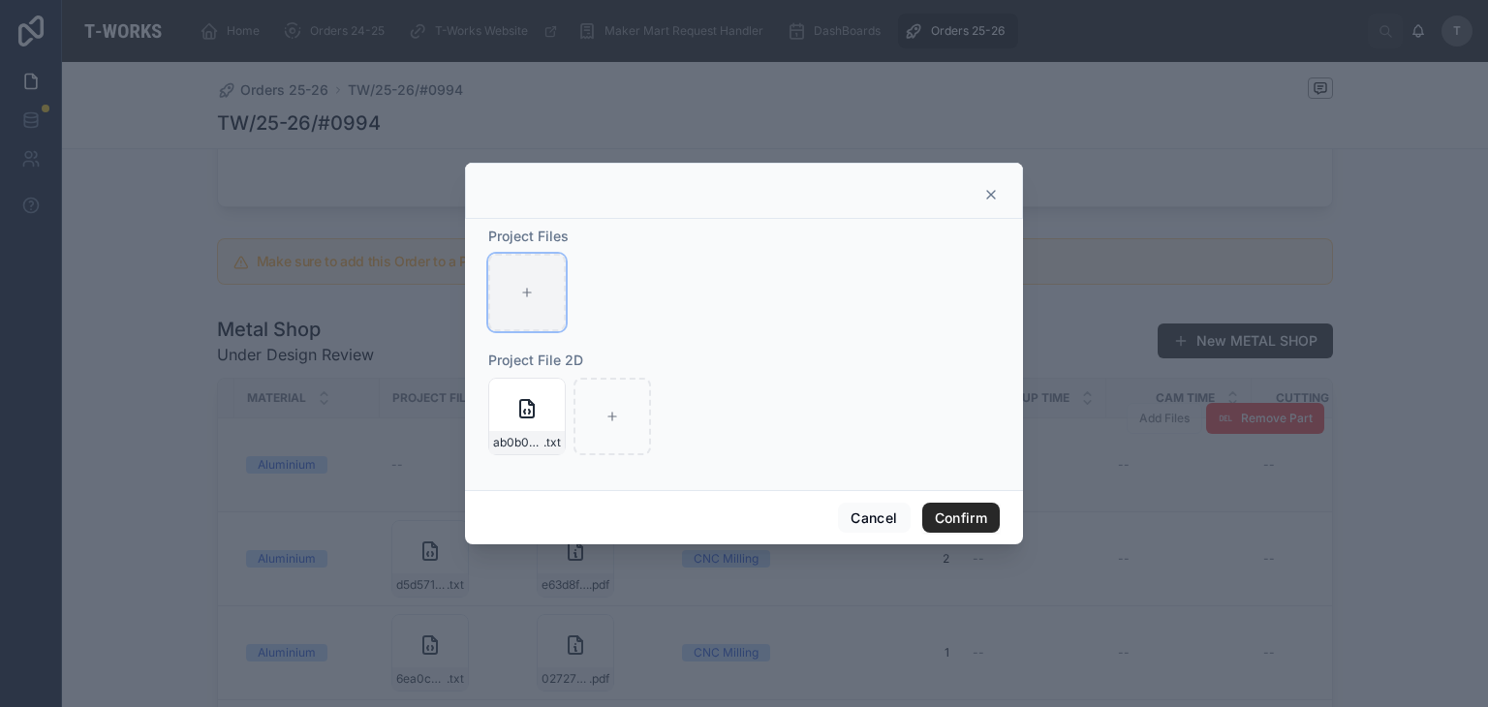
click at [515, 274] on div at bounding box center [527, 293] width 78 height 78
type input "**********"
click at [979, 513] on button "Confirm" at bounding box center [961, 518] width 78 height 31
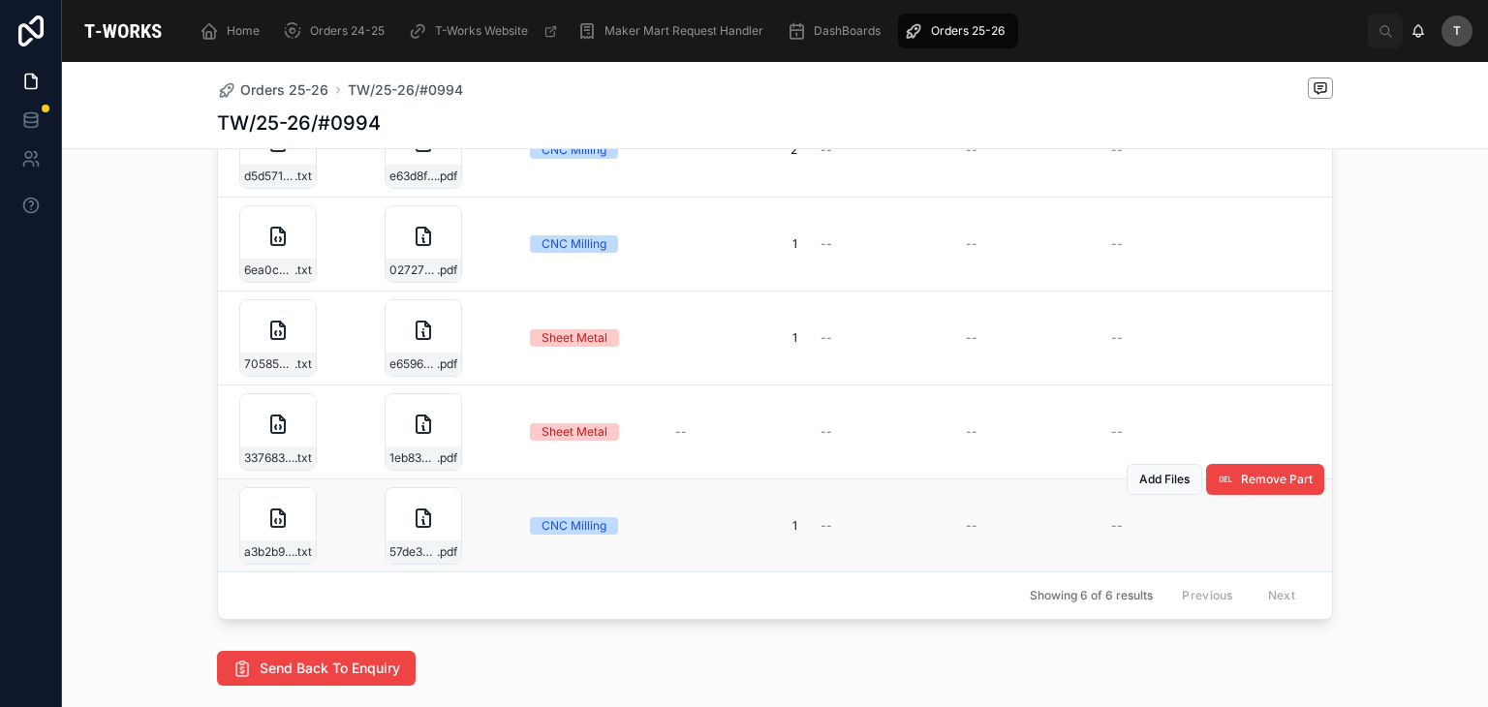
scroll to position [132, 603]
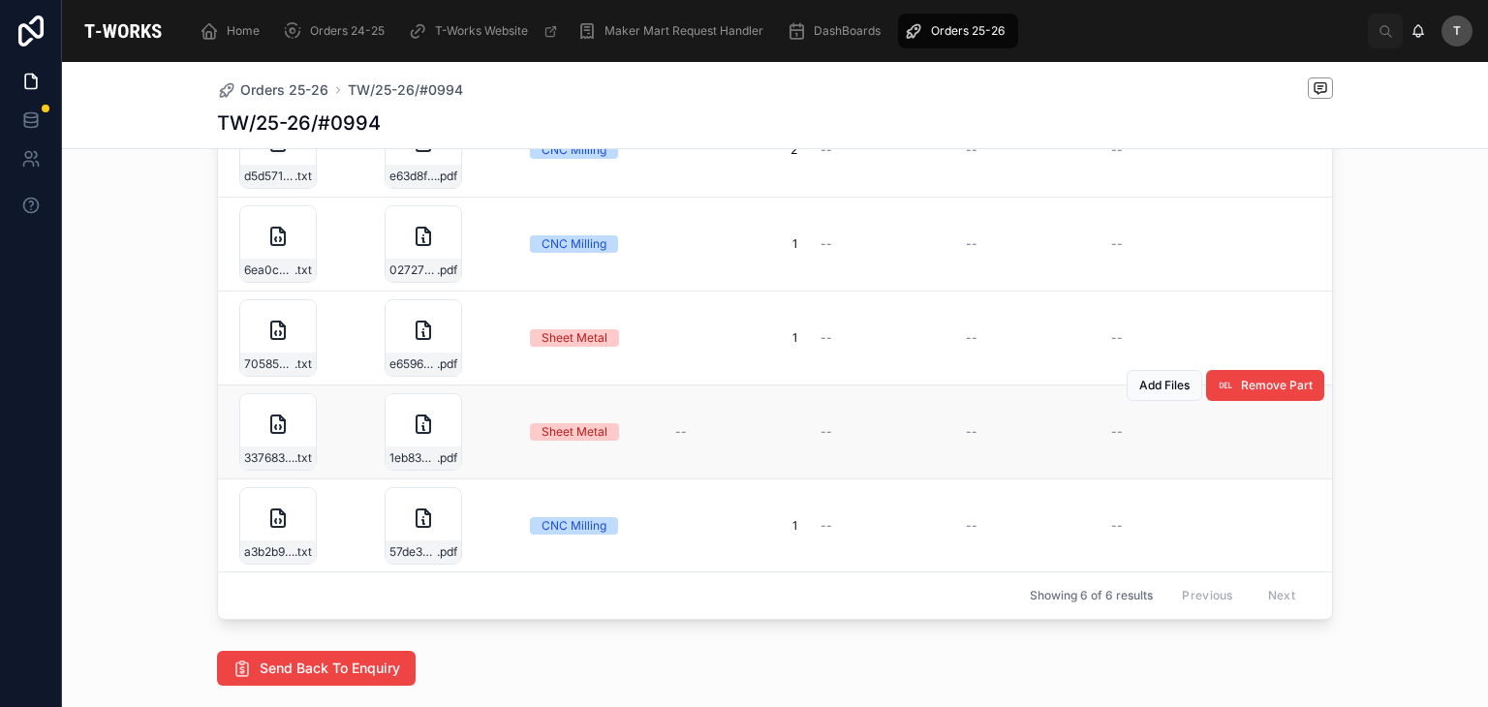
click at [780, 462] on td "--" at bounding box center [736, 433] width 145 height 94
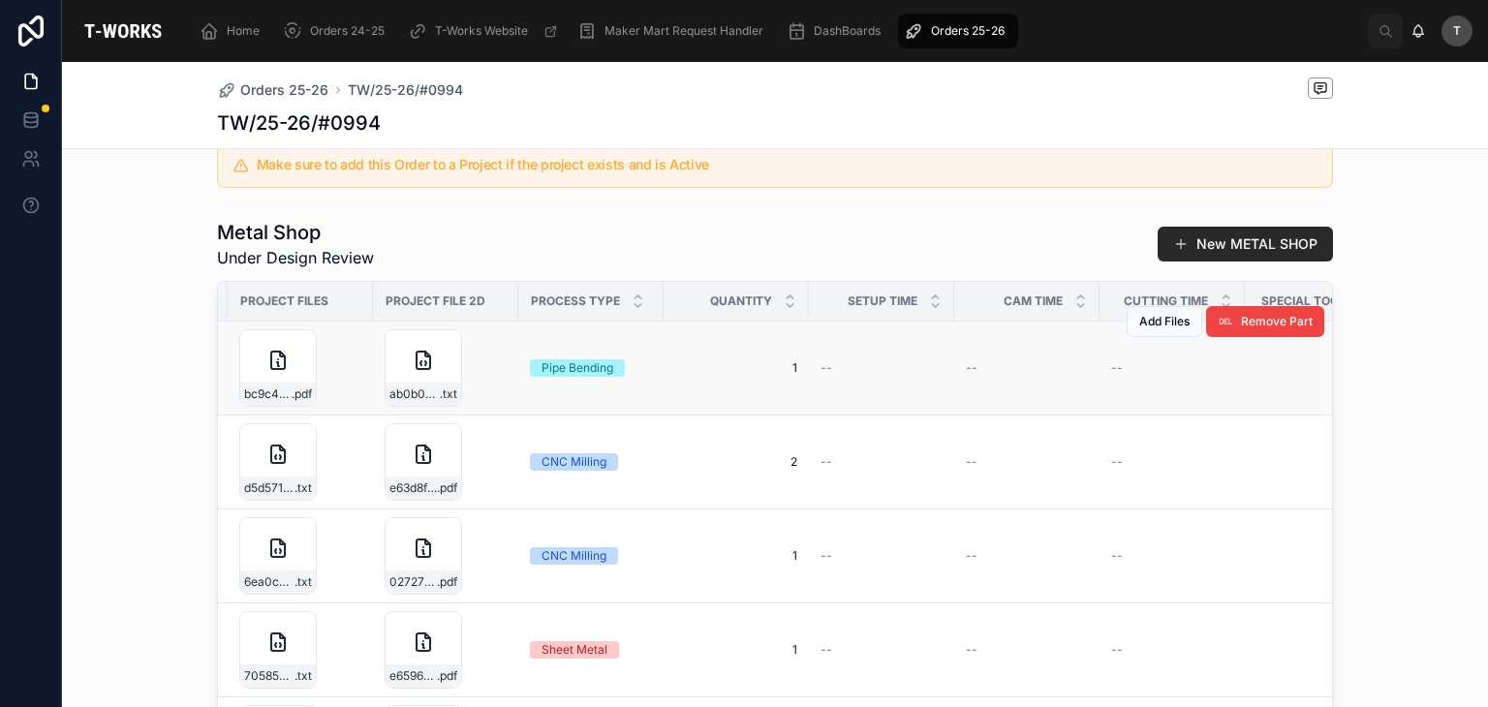
scroll to position [1277, 0]
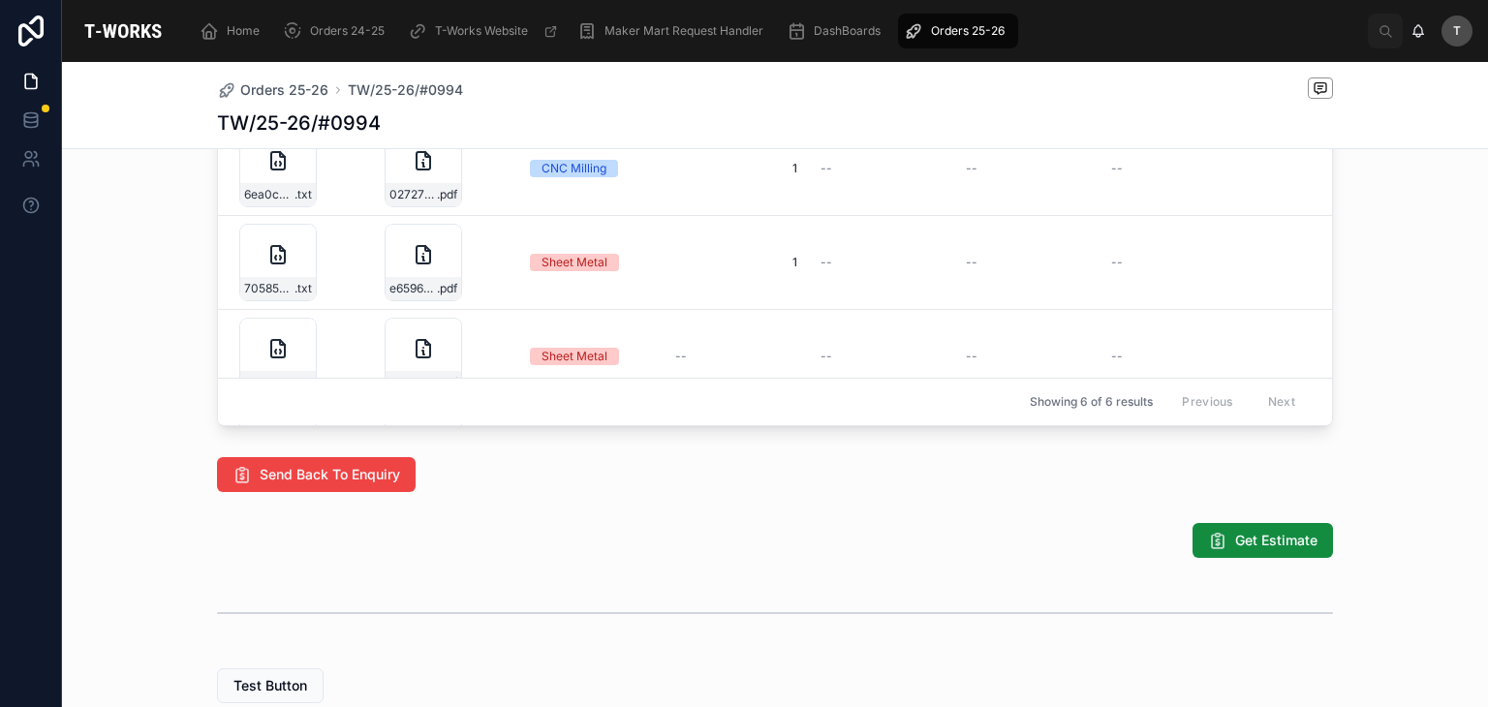
click at [636, 425] on div "Showing 6 of 6 results Previous Next" at bounding box center [775, 402] width 1114 height 47
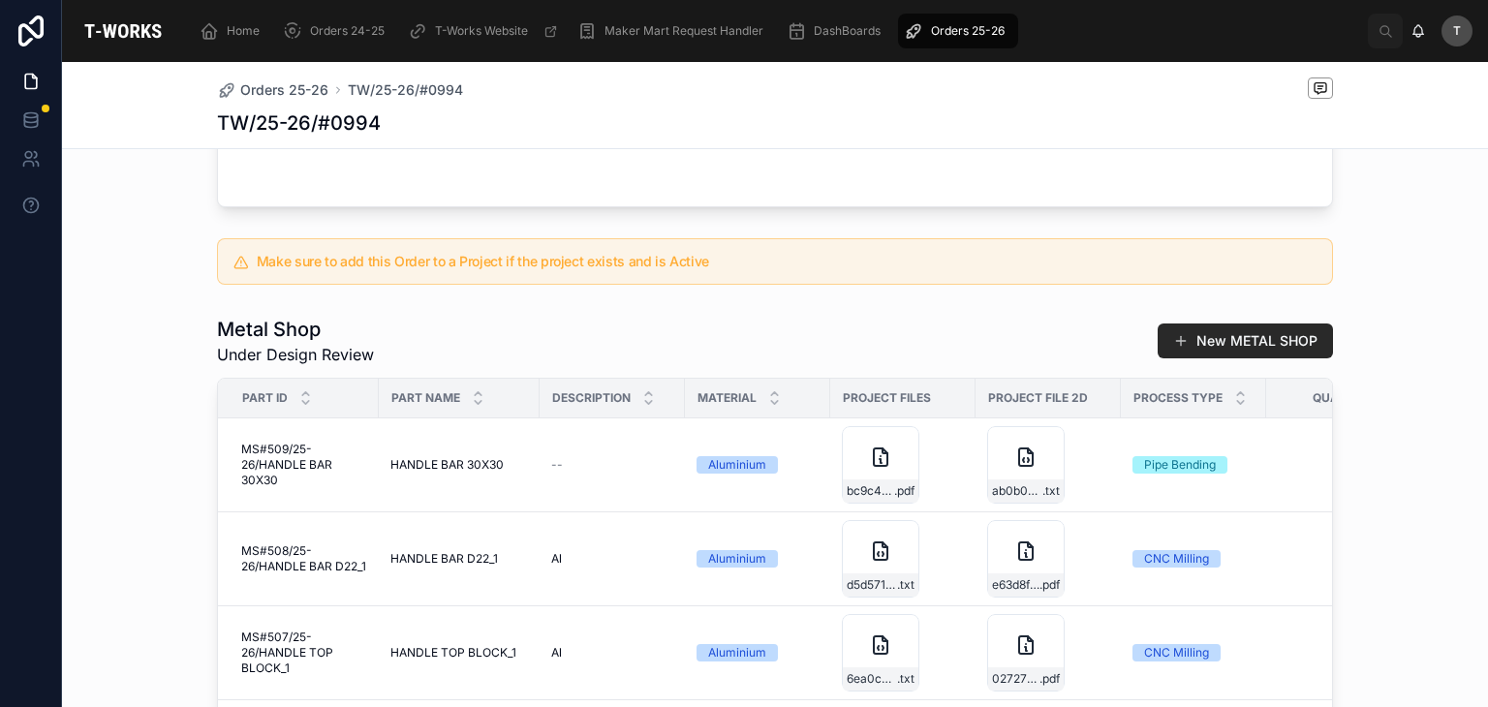
scroll to position [405, 0]
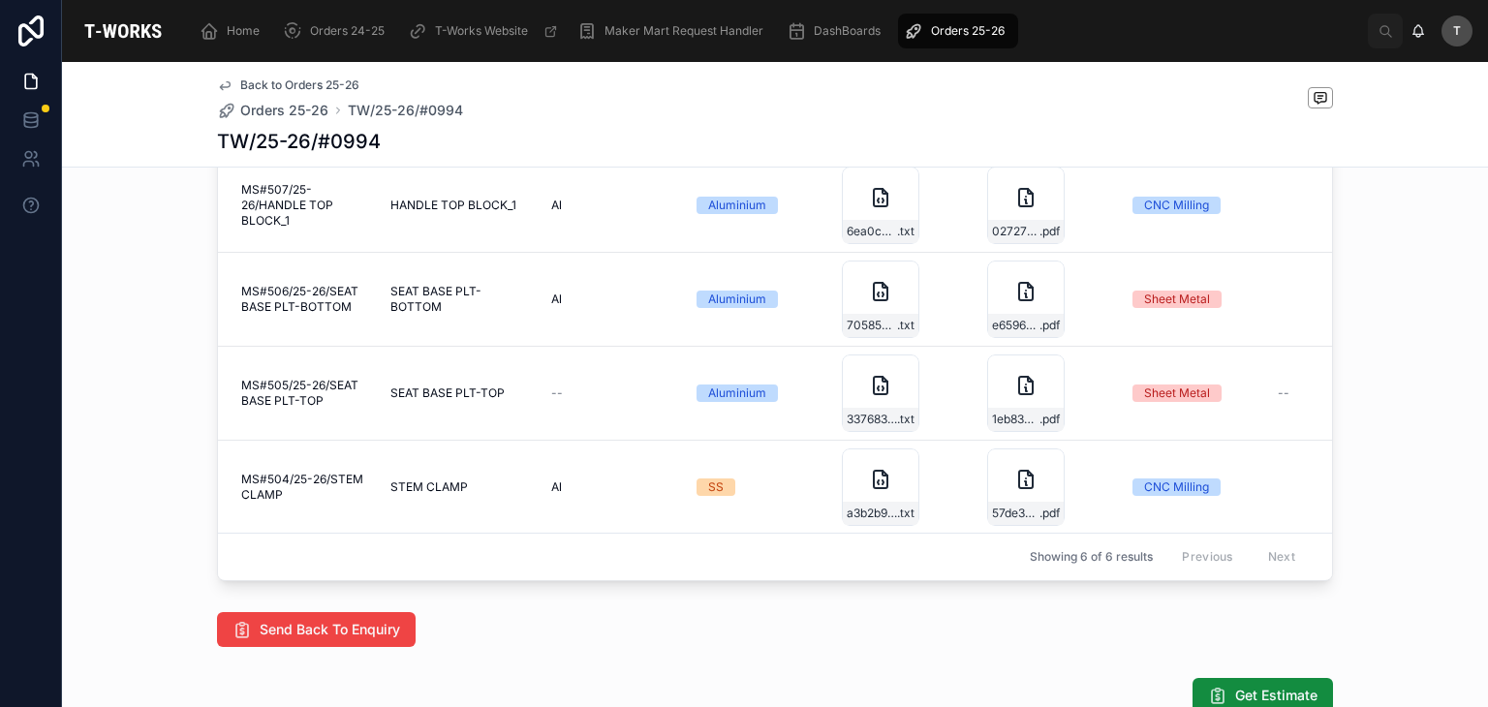
scroll to position [1356, 0]
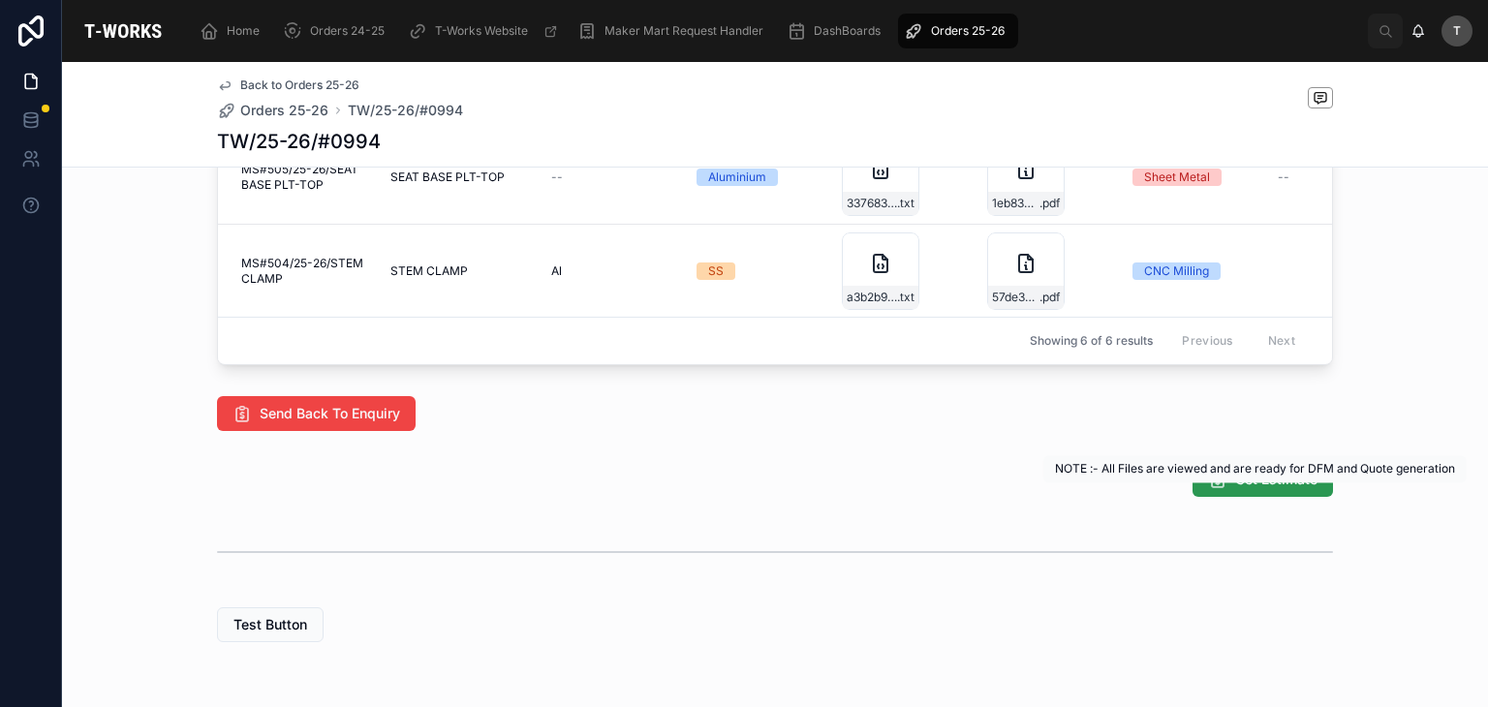
click at [1235, 489] on span "Get Estimate" at bounding box center [1276, 479] width 82 height 19
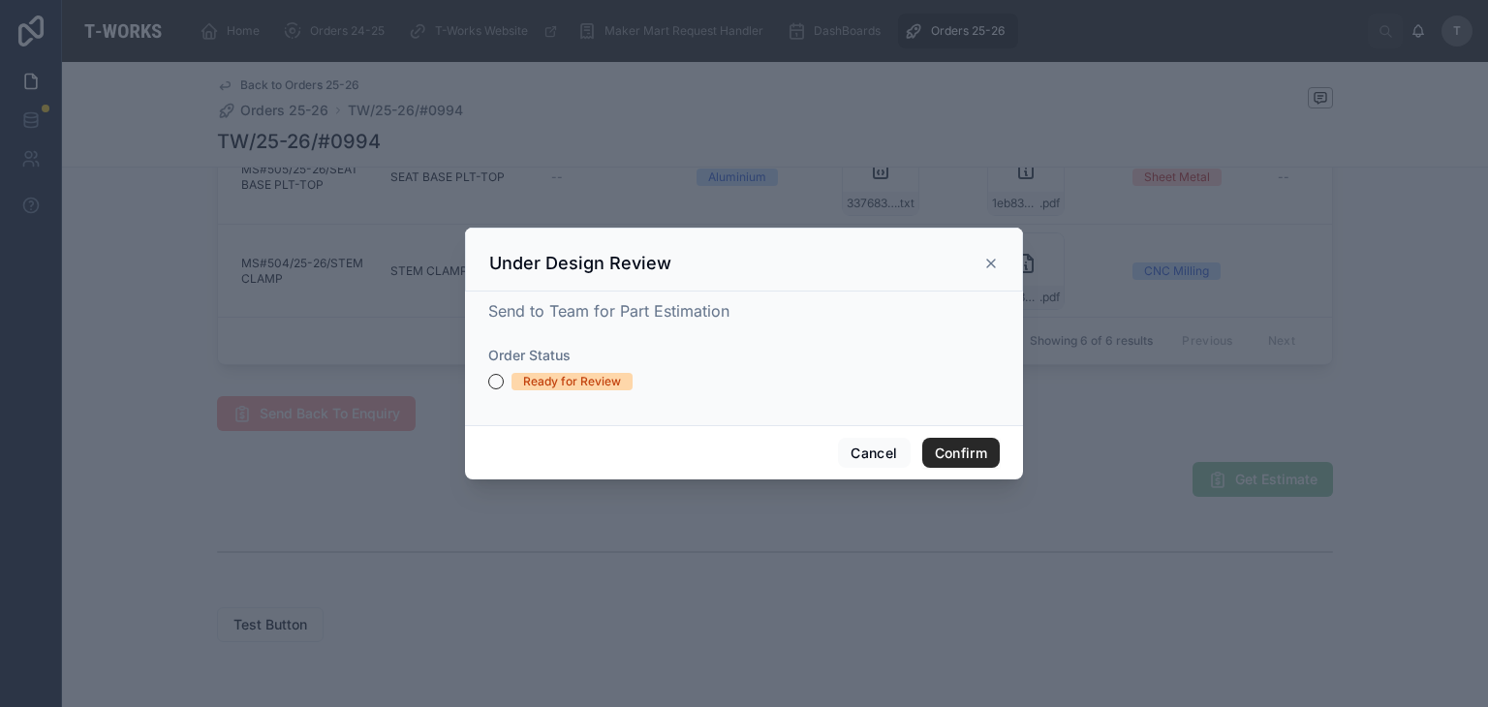
click at [577, 389] on div "Ready for Review" at bounding box center [572, 381] width 98 height 17
click at [504, 389] on button "Ready for Review" at bounding box center [496, 382] width 16 height 16
click at [974, 446] on button "Confirm" at bounding box center [961, 453] width 78 height 31
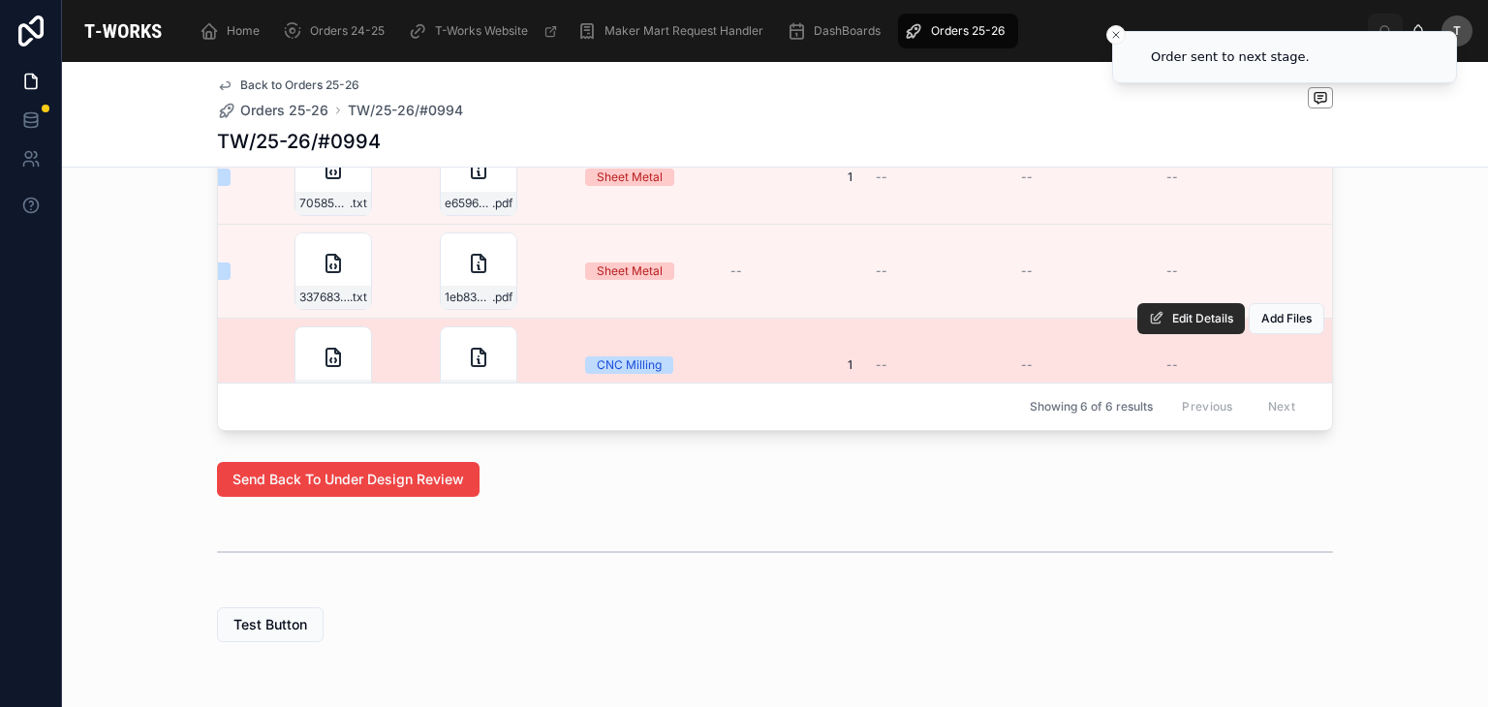
scroll to position [97, 712]
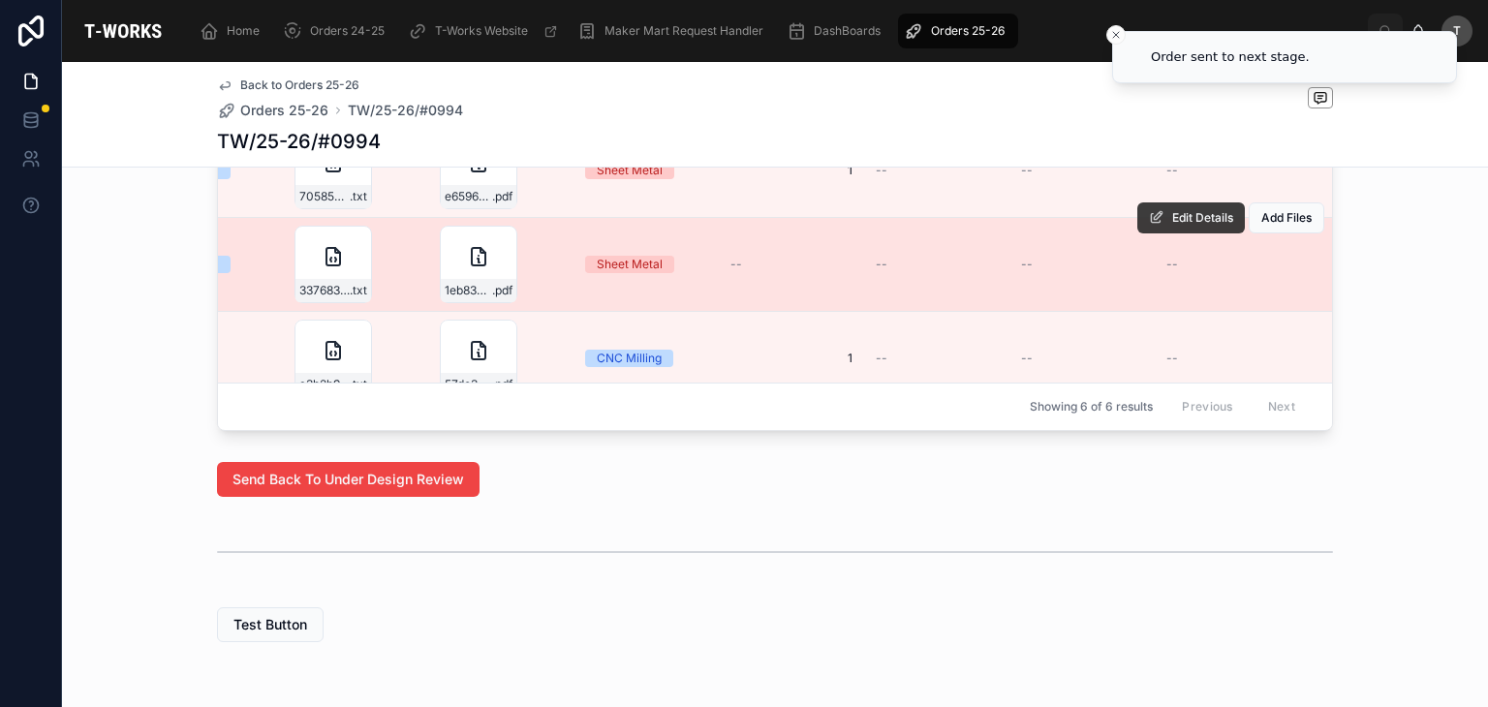
click at [1172, 226] on span "Edit Details" at bounding box center [1202, 218] width 61 height 16
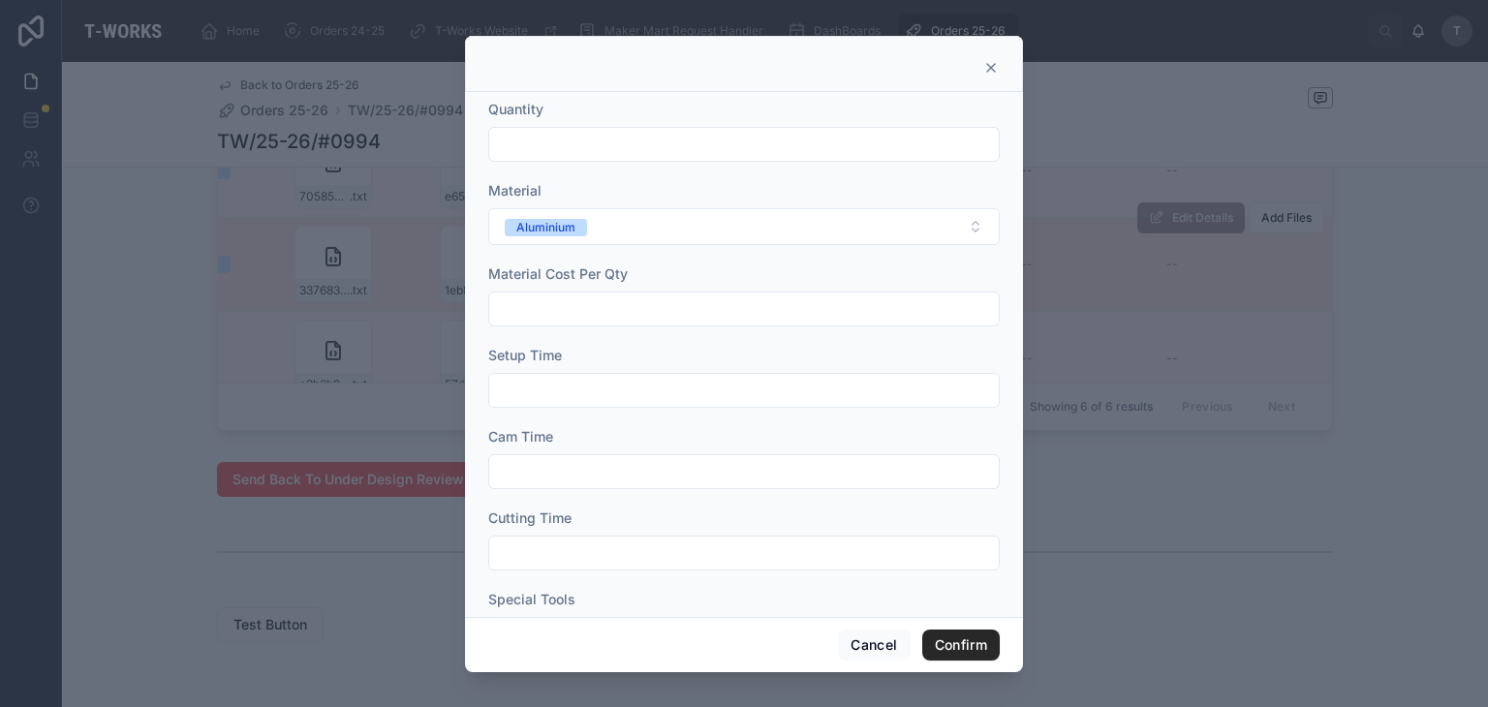
click at [556, 133] on input "text" at bounding box center [744, 144] width 510 height 27
type input "*"
click at [962, 645] on button "Confirm" at bounding box center [961, 645] width 78 height 31
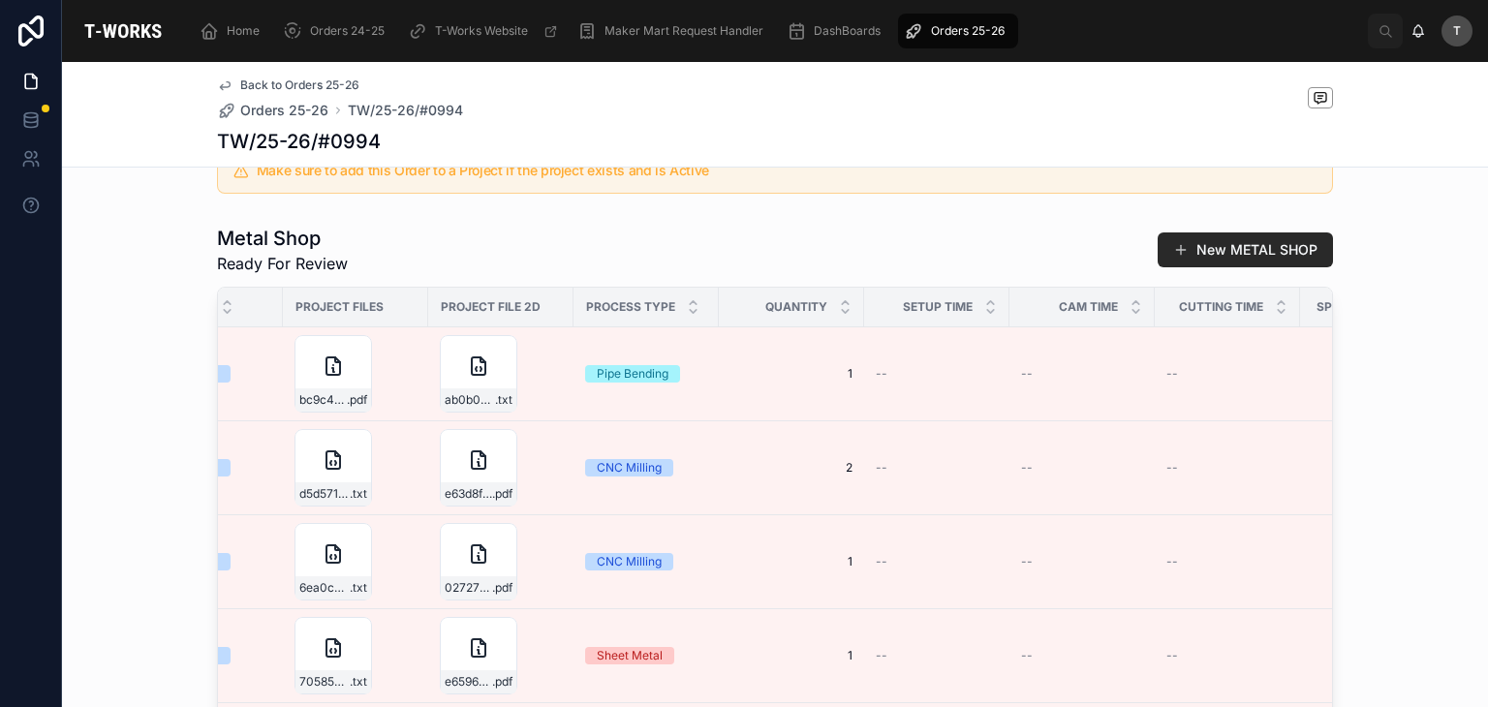
scroll to position [1017, 0]
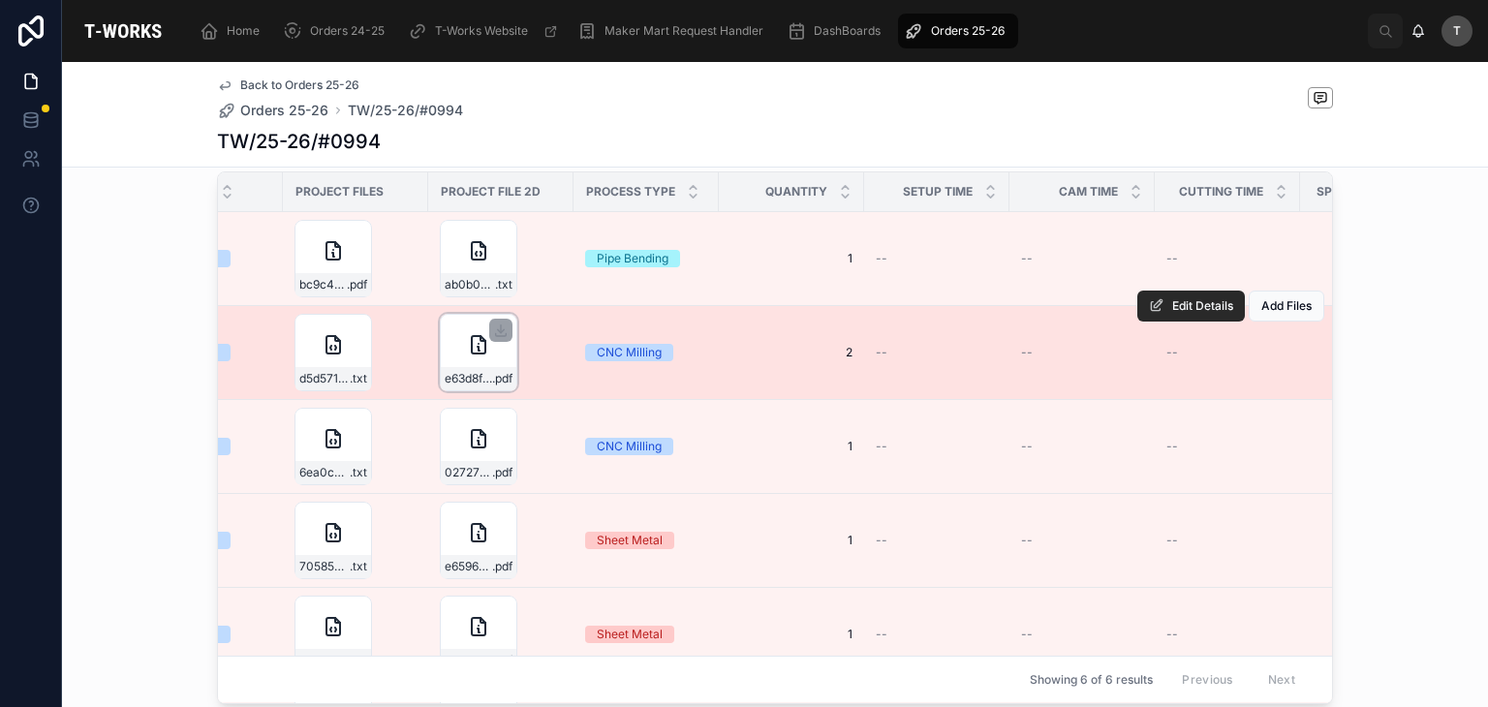
click at [480, 390] on div "e63d8f59-02b5-4067-be7e-08d49a94f639-HANDLE-BAR-30X30 .pdf" at bounding box center [479, 378] width 76 height 23
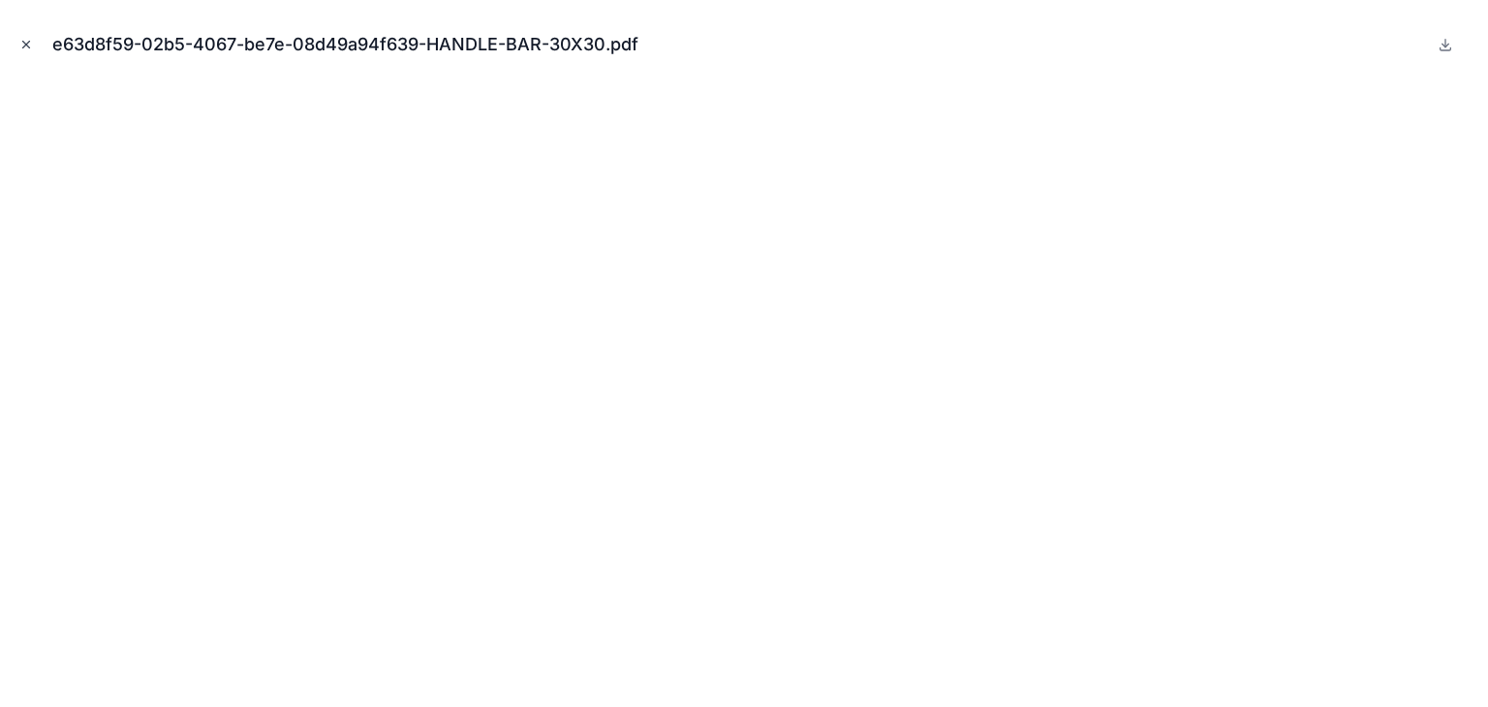
click at [29, 47] on icon "Close modal" at bounding box center [26, 45] width 14 height 14
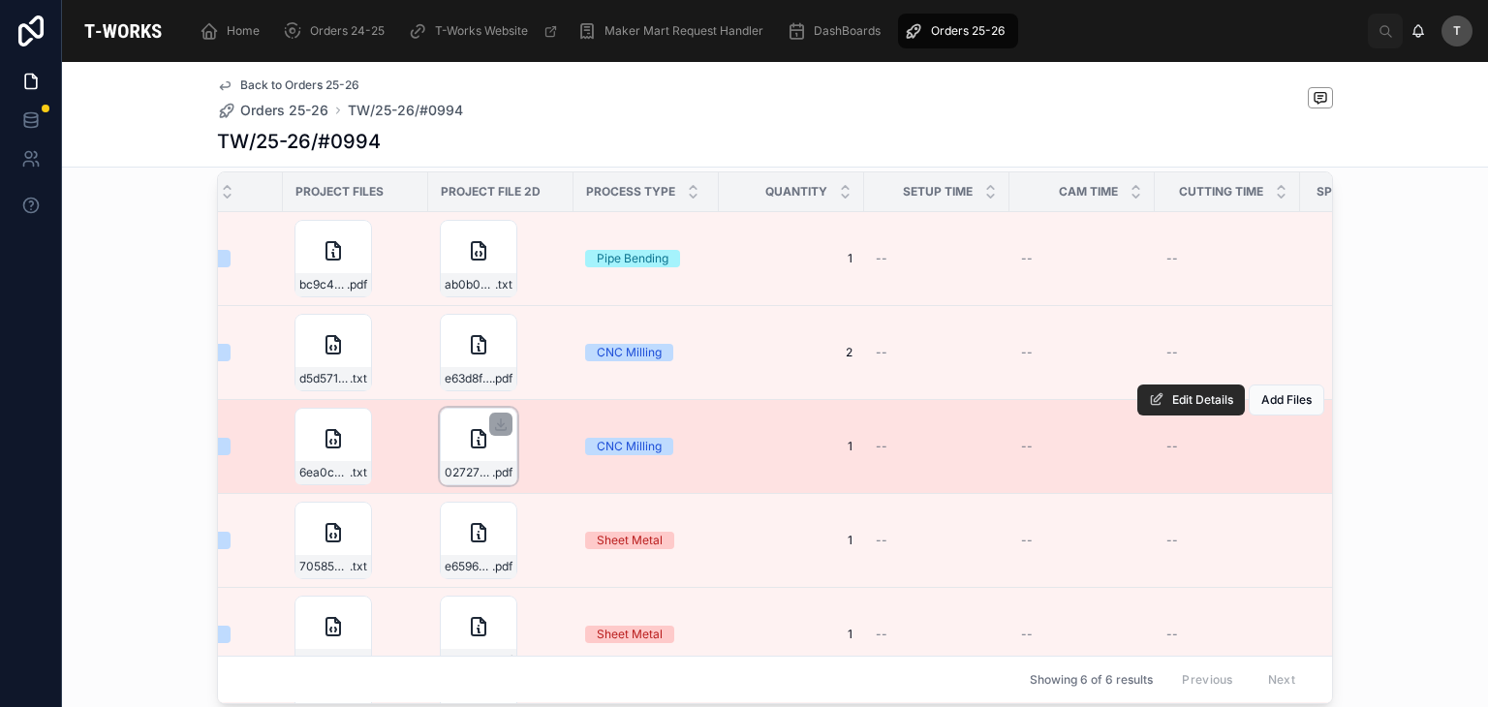
click at [470, 483] on div "02727120-d4ae-4088-9855-6f1e31eb9350-HANDLE-TOP-BLOCK .pdf" at bounding box center [479, 447] width 78 height 78
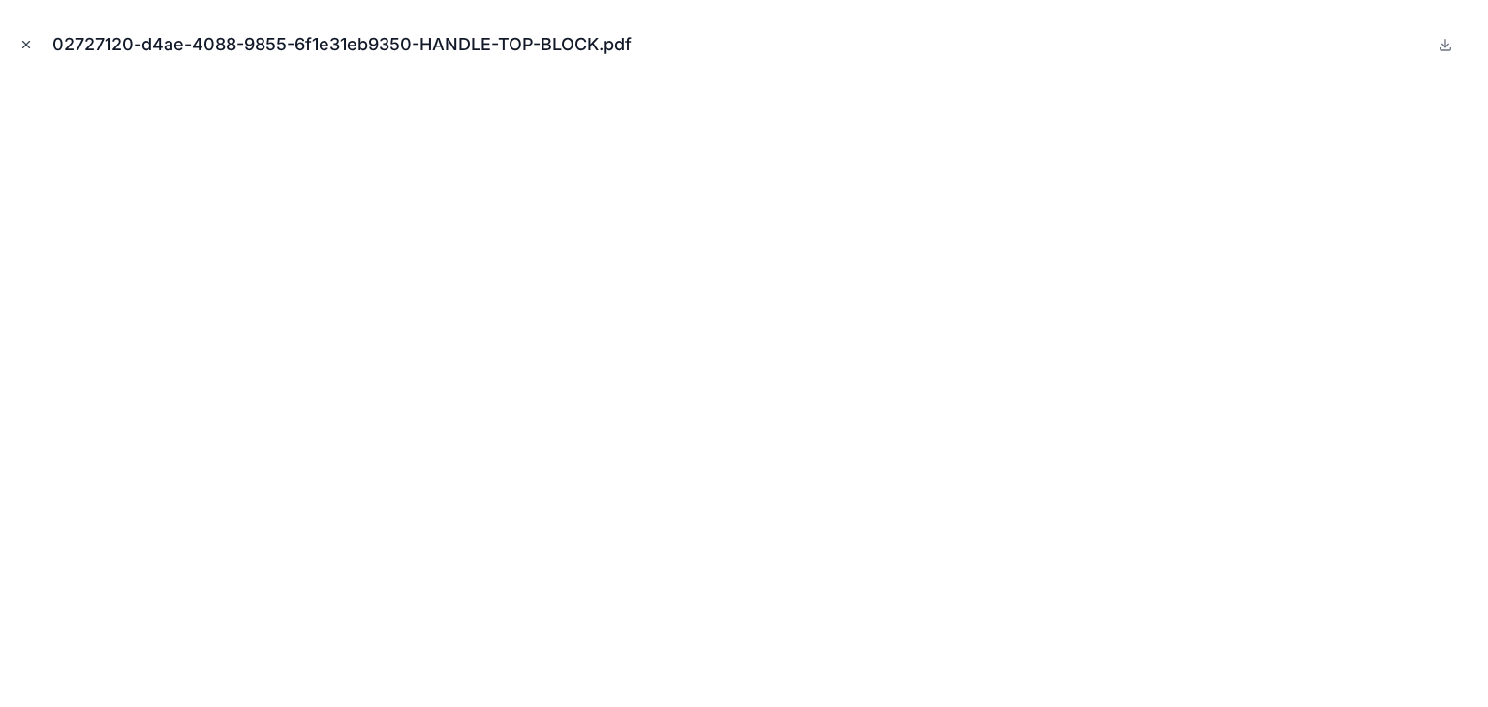
click at [21, 51] on button "Close modal" at bounding box center [26, 44] width 21 height 21
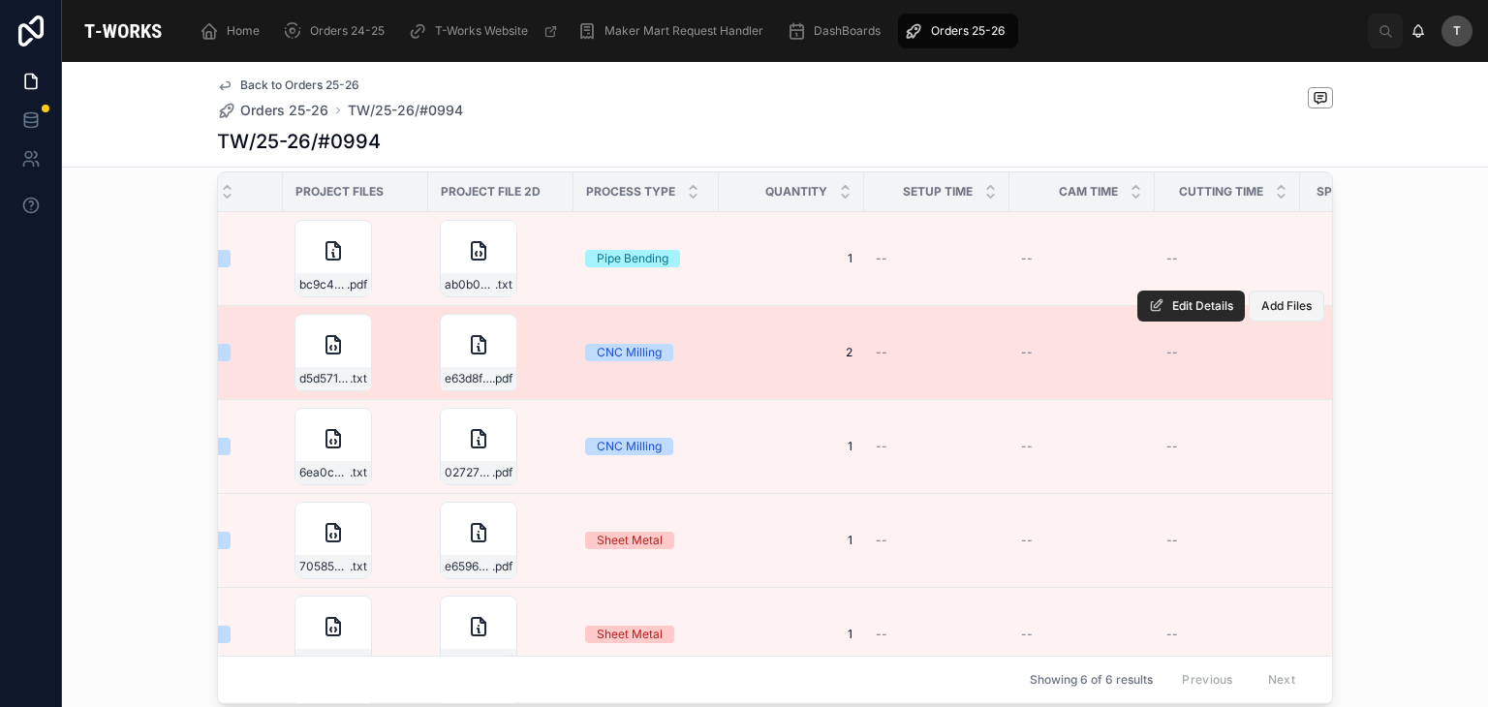
click at [1249, 322] on button "Add Files" at bounding box center [1287, 306] width 76 height 31
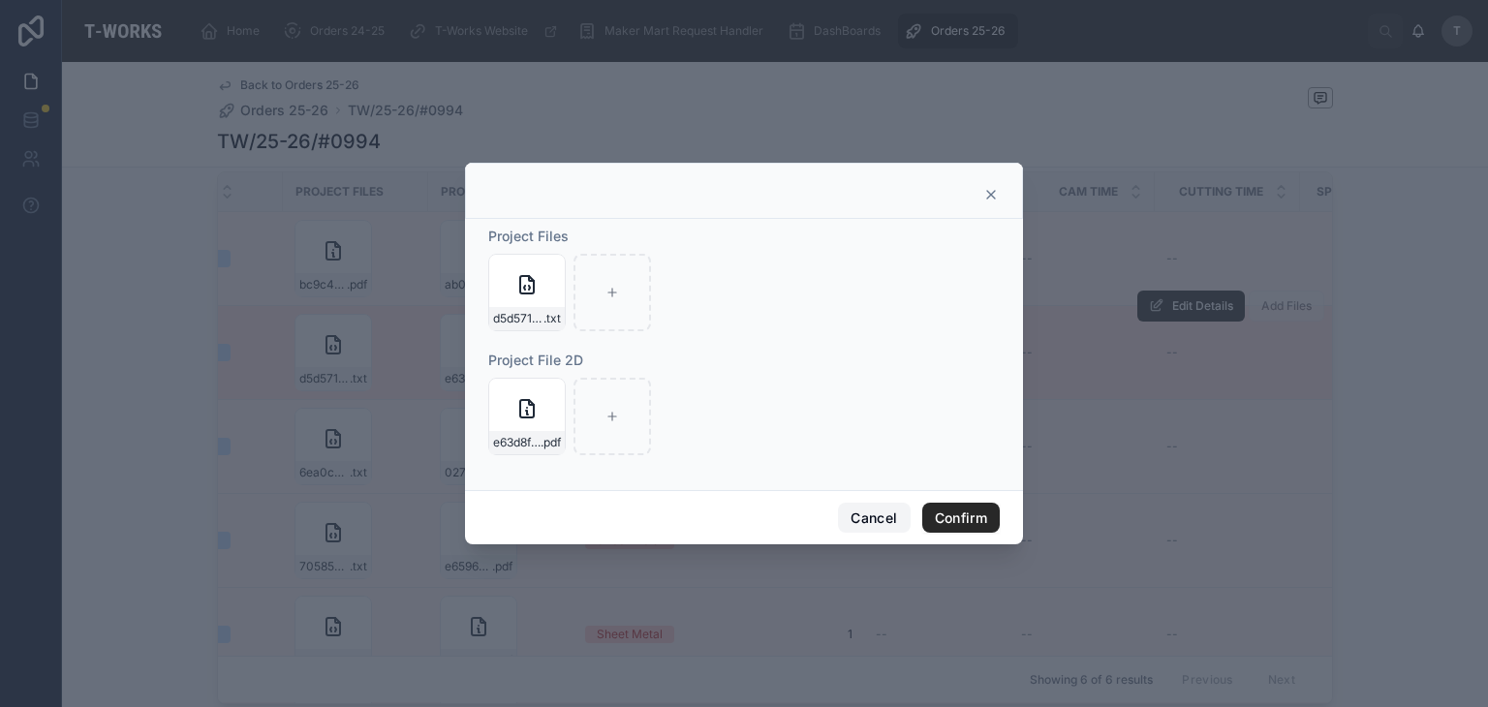
click at [887, 514] on button "Cancel" at bounding box center [874, 518] width 72 height 31
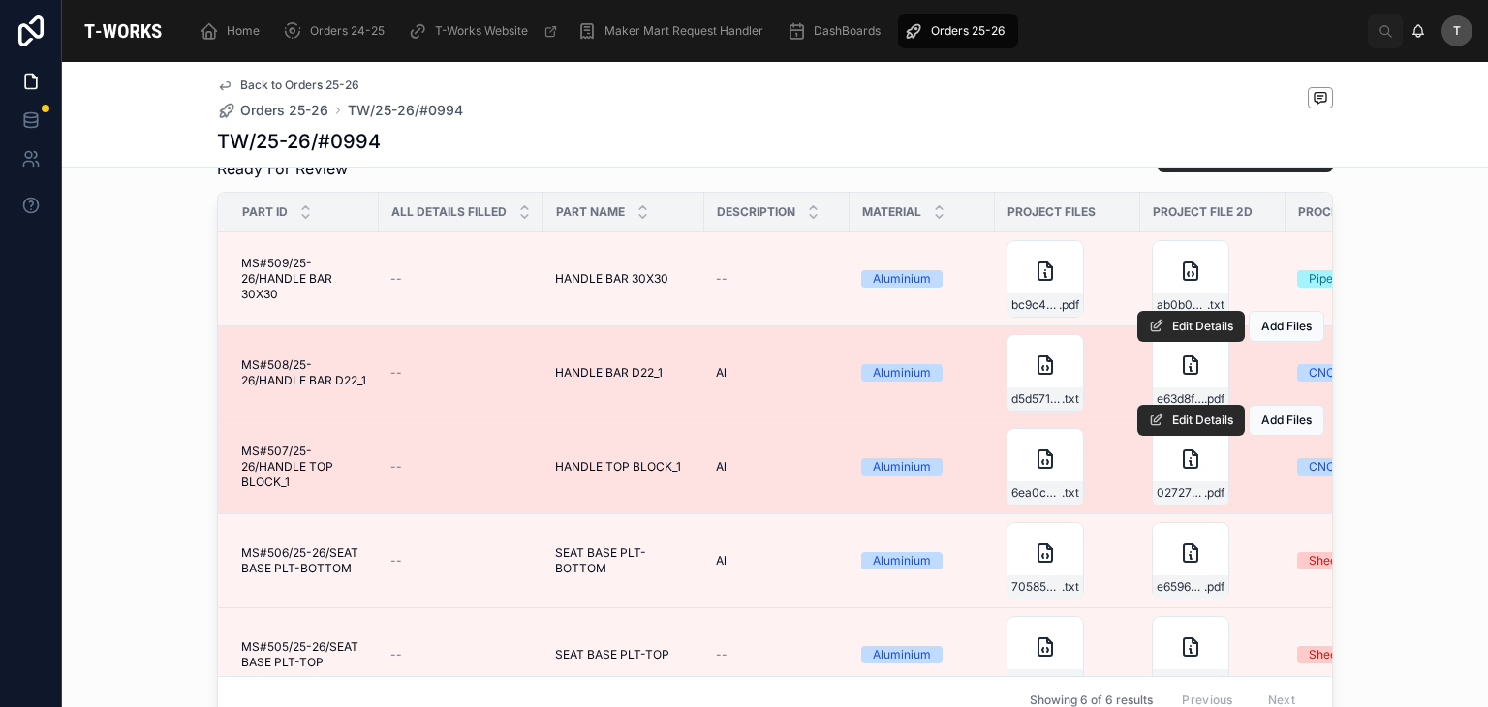
scroll to position [994, 0]
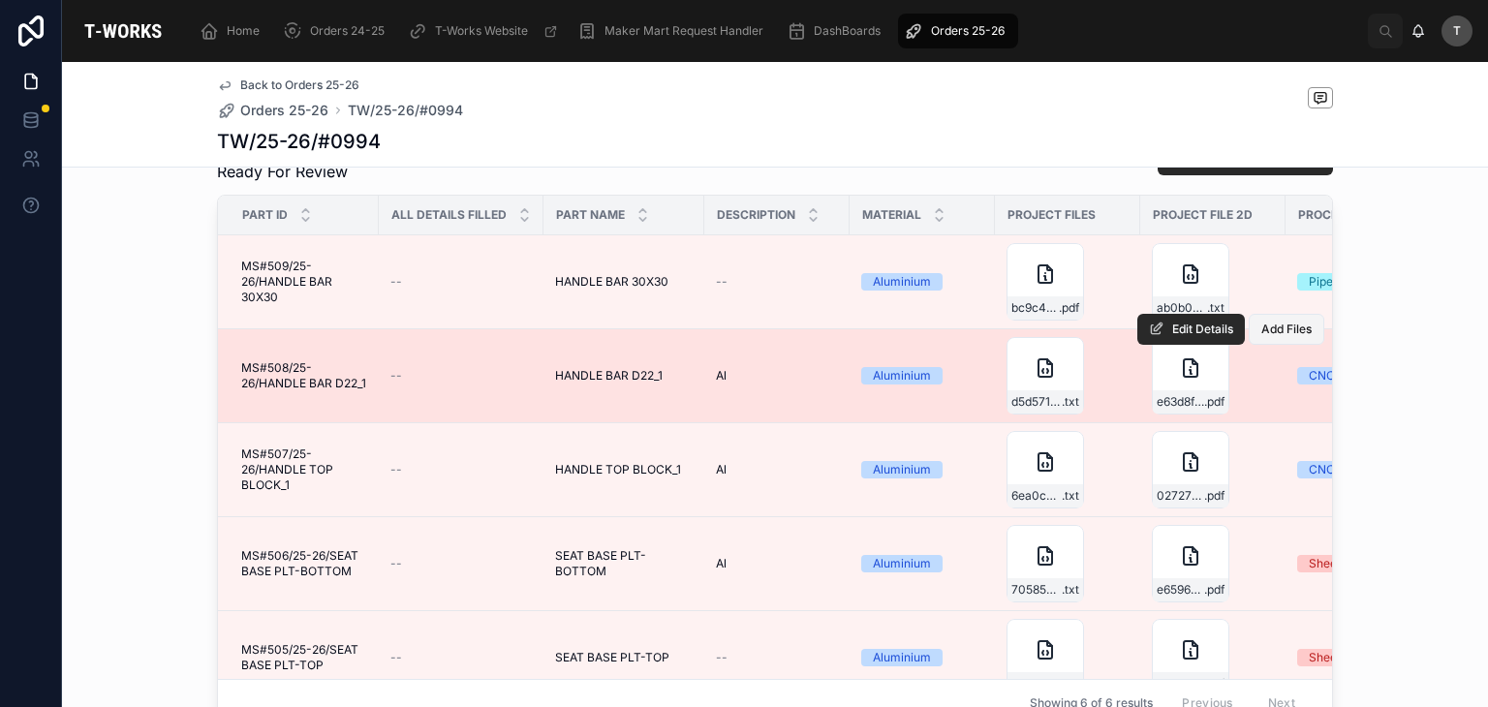
click at [1261, 337] on span "Add Files" at bounding box center [1286, 330] width 50 height 16
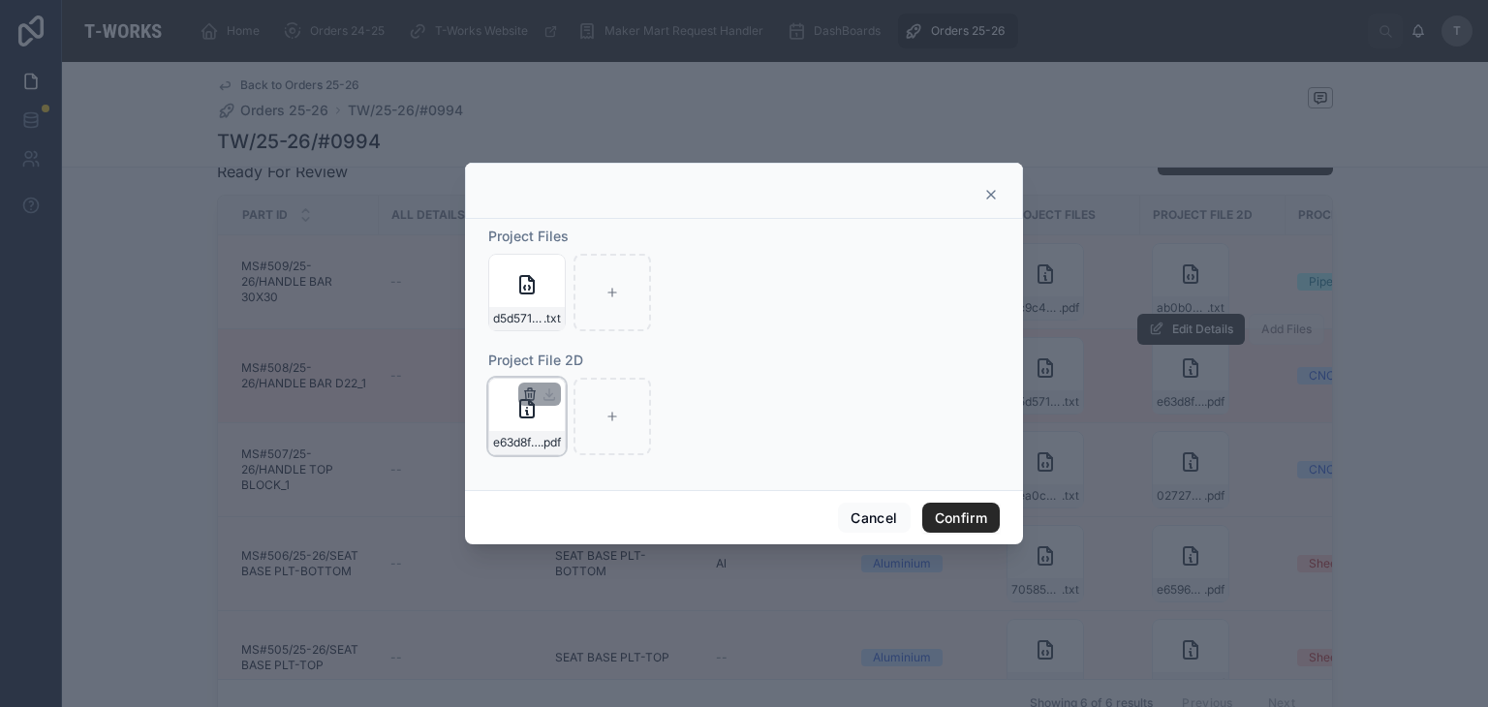
click at [525, 391] on icon "button" at bounding box center [529, 394] width 9 height 9
click at [571, 359] on icon "button" at bounding box center [571, 360] width 16 height 16
click at [950, 518] on button "Confirm" at bounding box center [961, 518] width 78 height 31
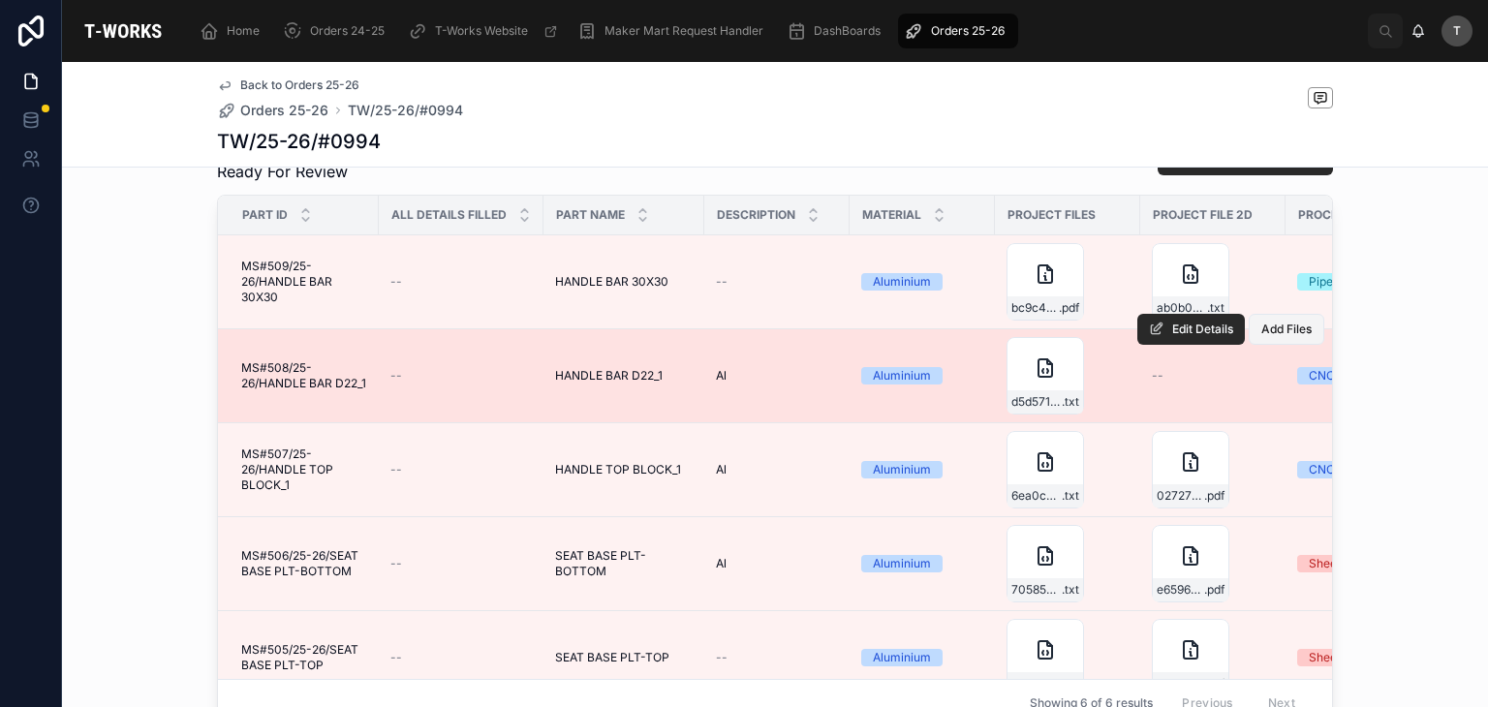
click at [1261, 337] on span "Add Files" at bounding box center [1286, 330] width 50 height 16
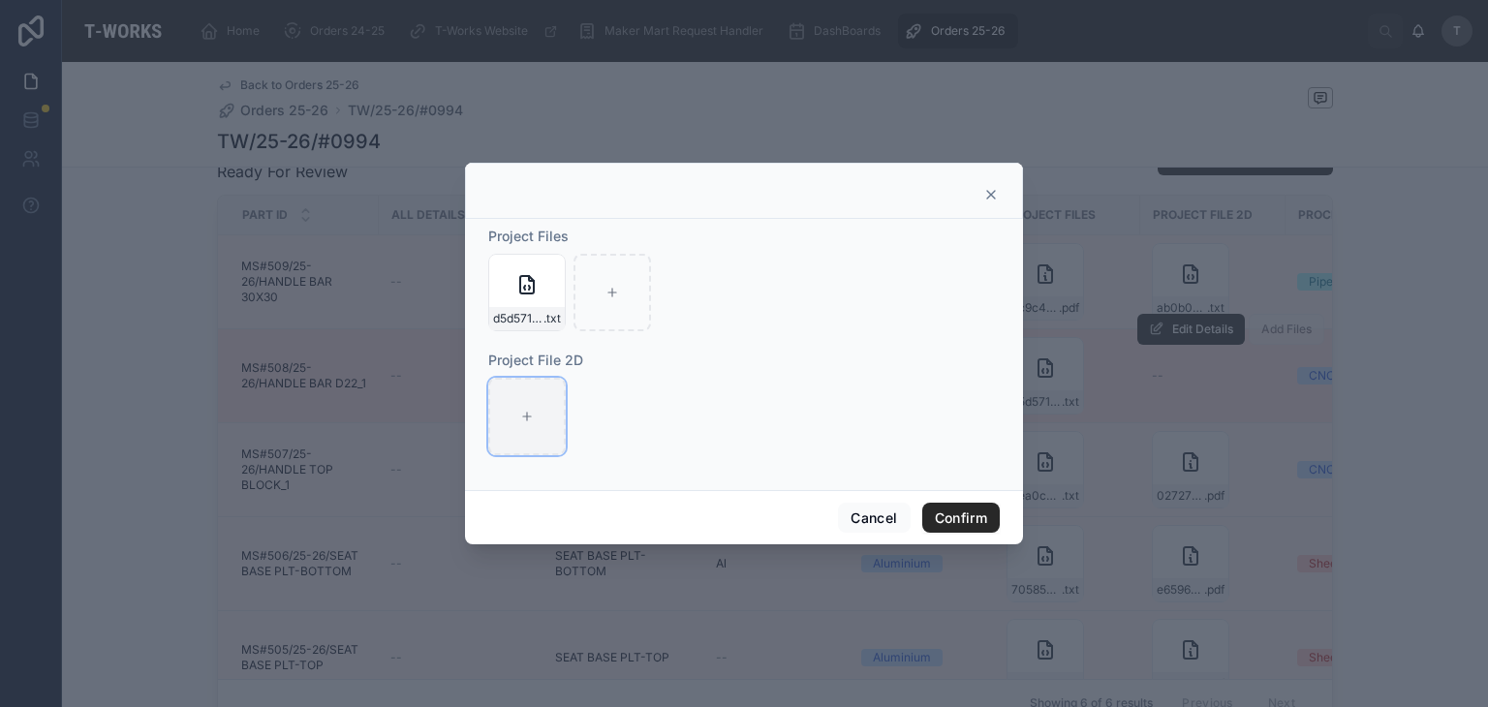
click at [534, 399] on div at bounding box center [527, 417] width 78 height 78
type input "**********"
click at [934, 520] on button "Confirm" at bounding box center [961, 518] width 78 height 31
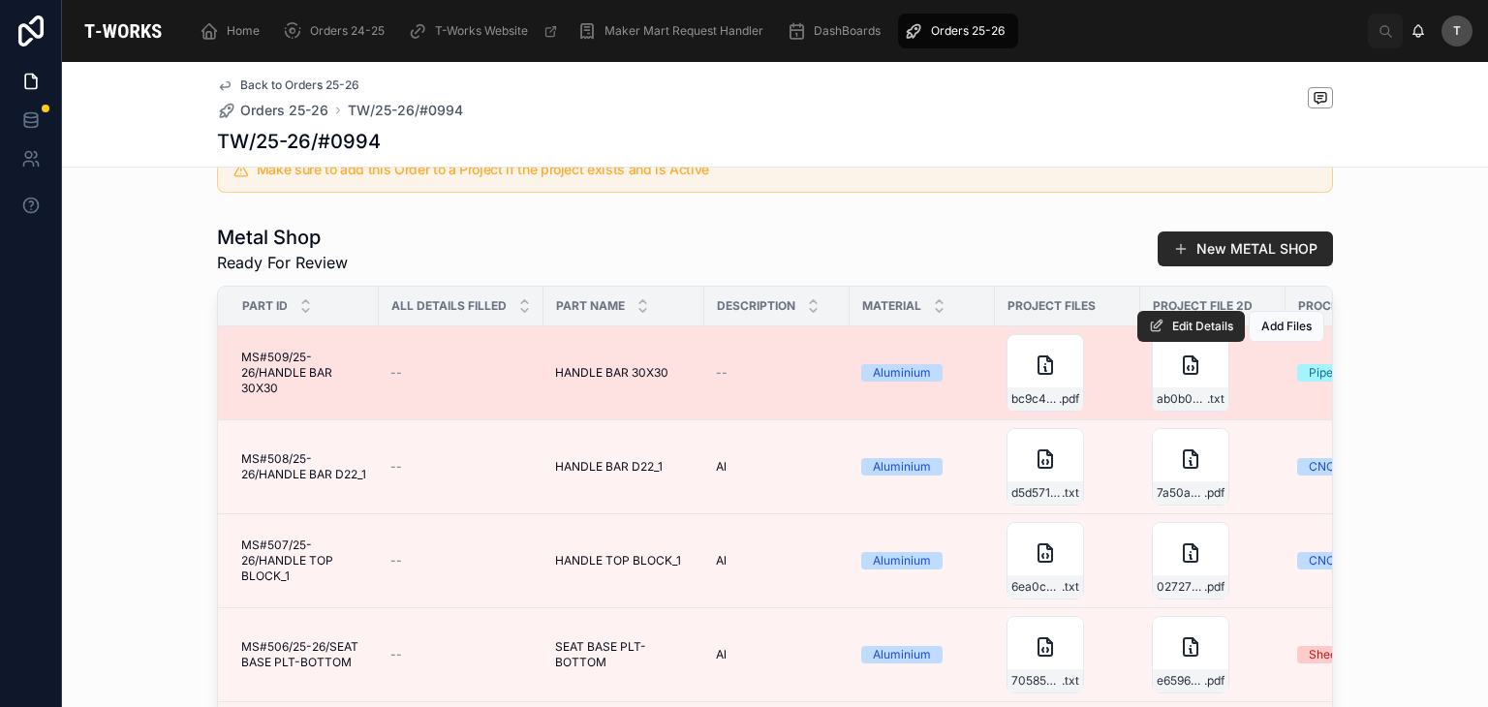
scroll to position [703, 0]
